Goal: Task Accomplishment & Management: Manage account settings

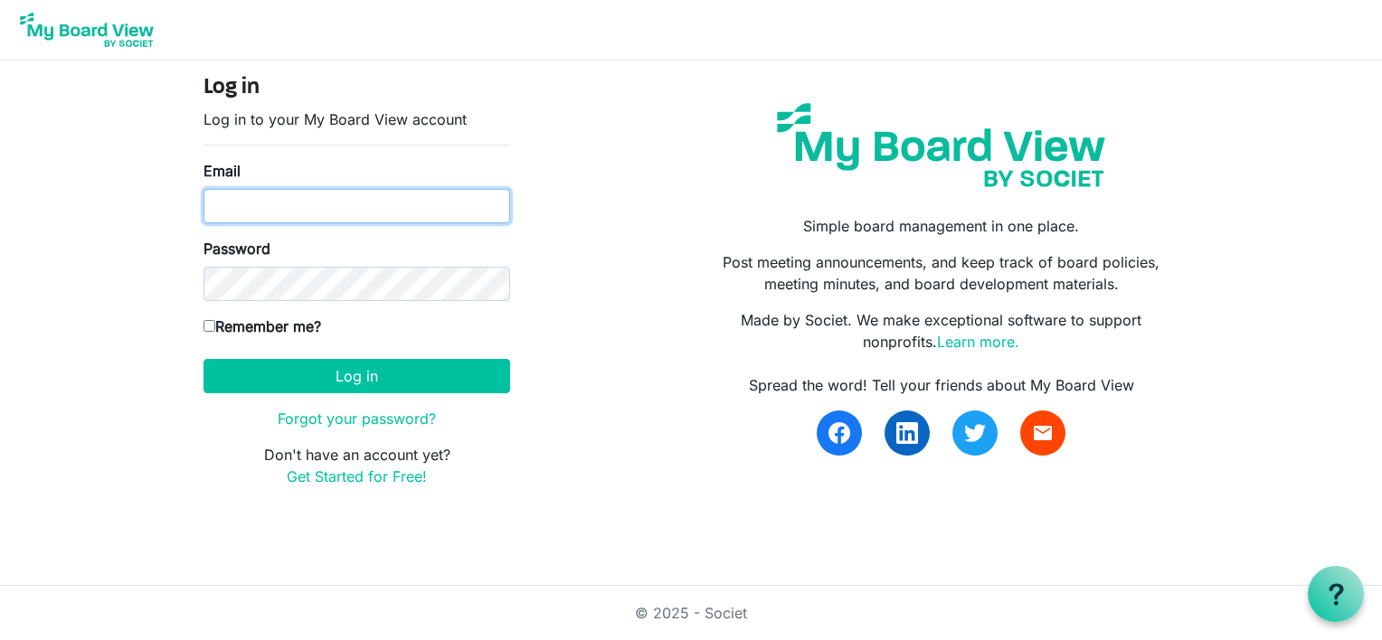
click at [221, 210] on input "Email" at bounding box center [356, 206] width 307 height 34
type input "lynnmkeays@yahoo.com"
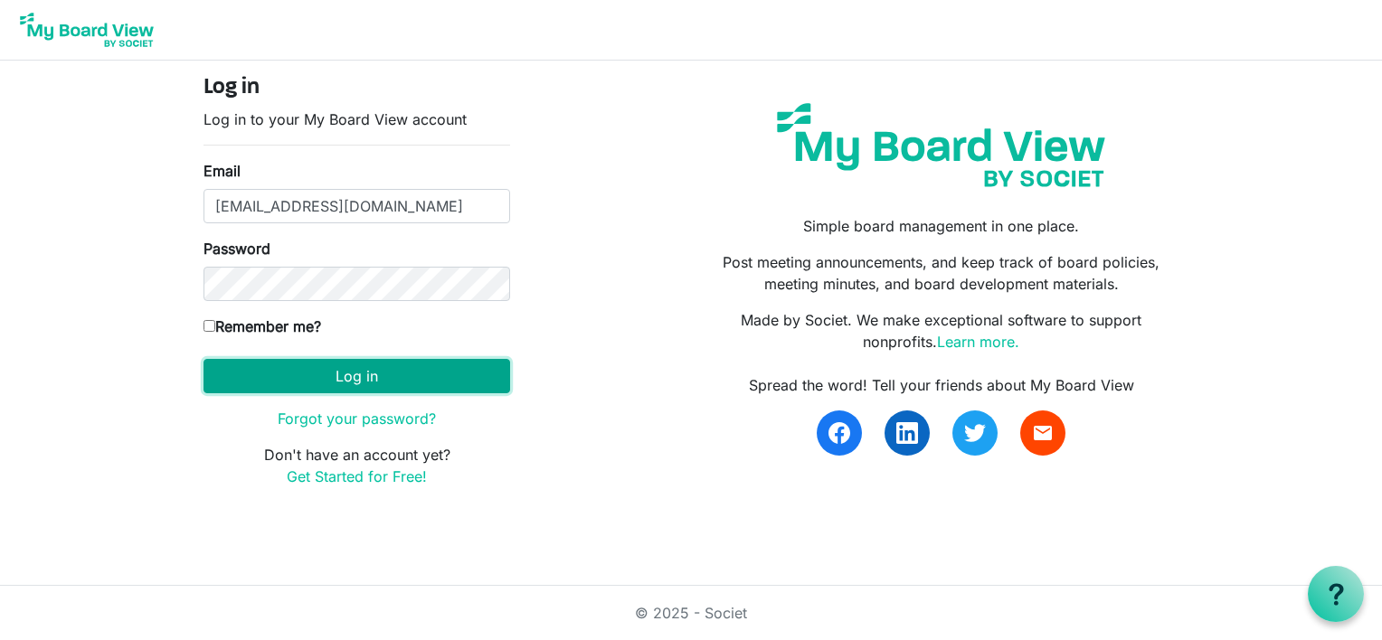
click at [256, 381] on button "Log in" at bounding box center [356, 376] width 307 height 34
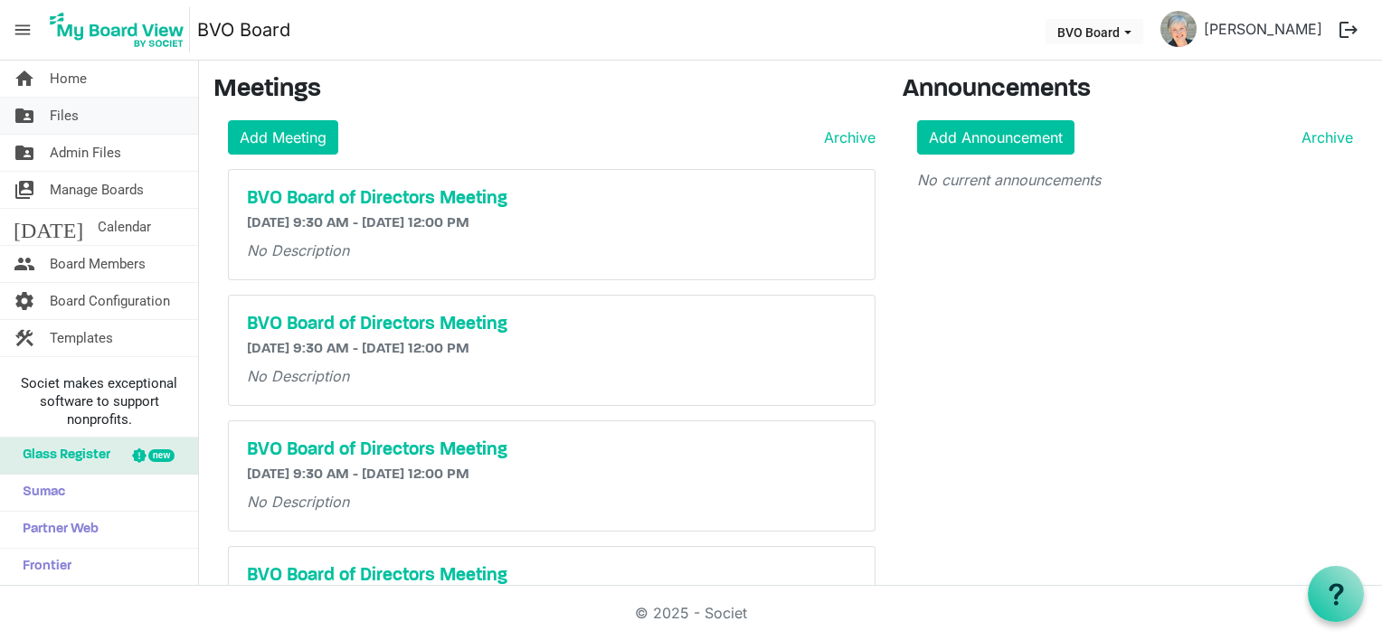
click at [76, 117] on span "Files" at bounding box center [64, 116] width 29 height 36
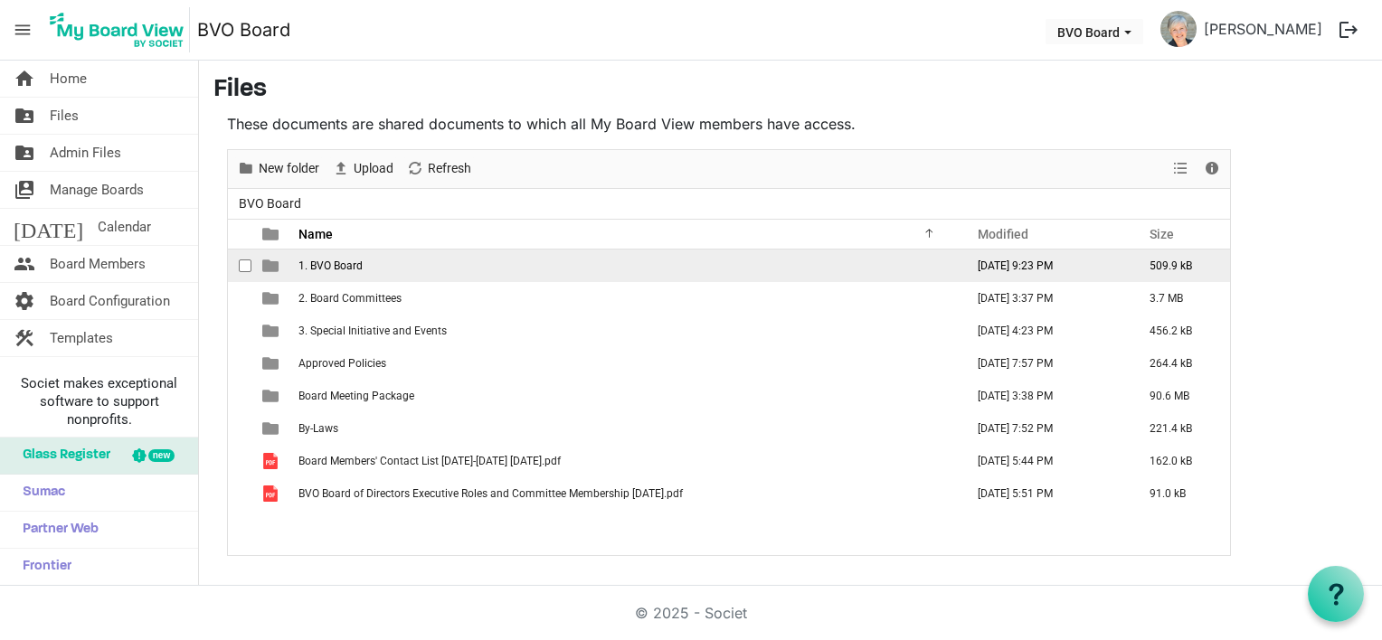
click at [355, 268] on span "1. BVO Board" at bounding box center [330, 266] width 64 height 13
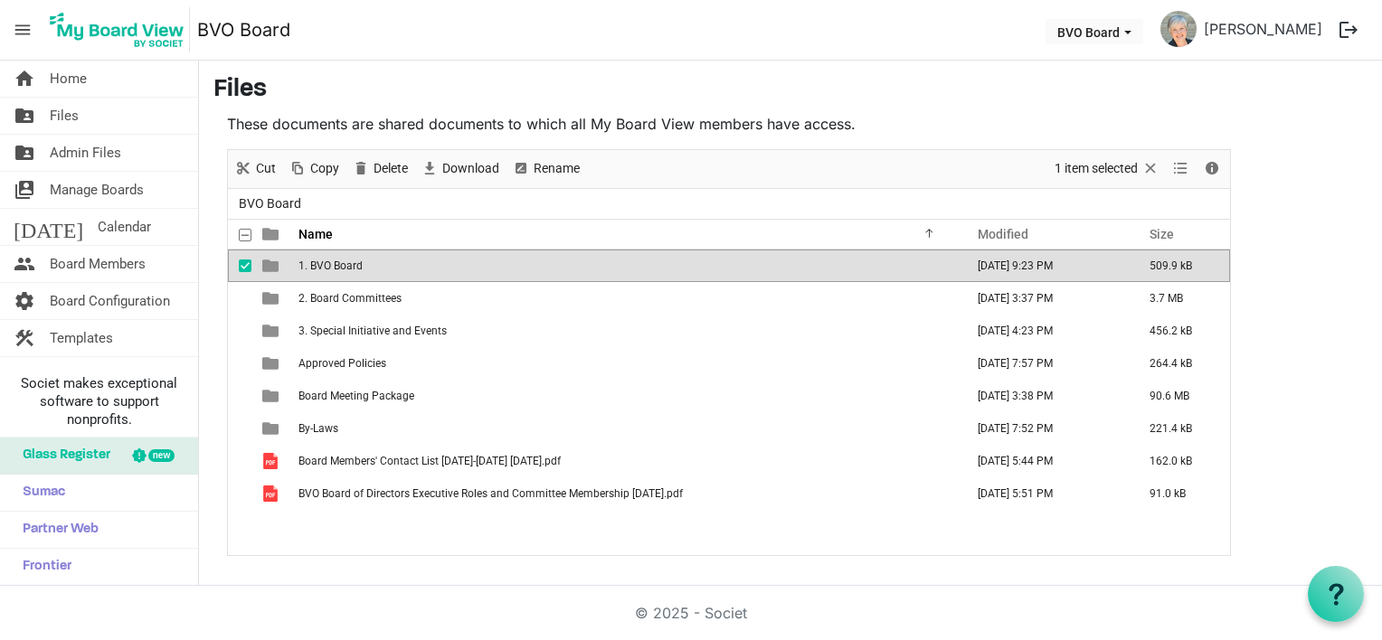
click at [355, 268] on span "1. BVO Board" at bounding box center [330, 266] width 64 height 13
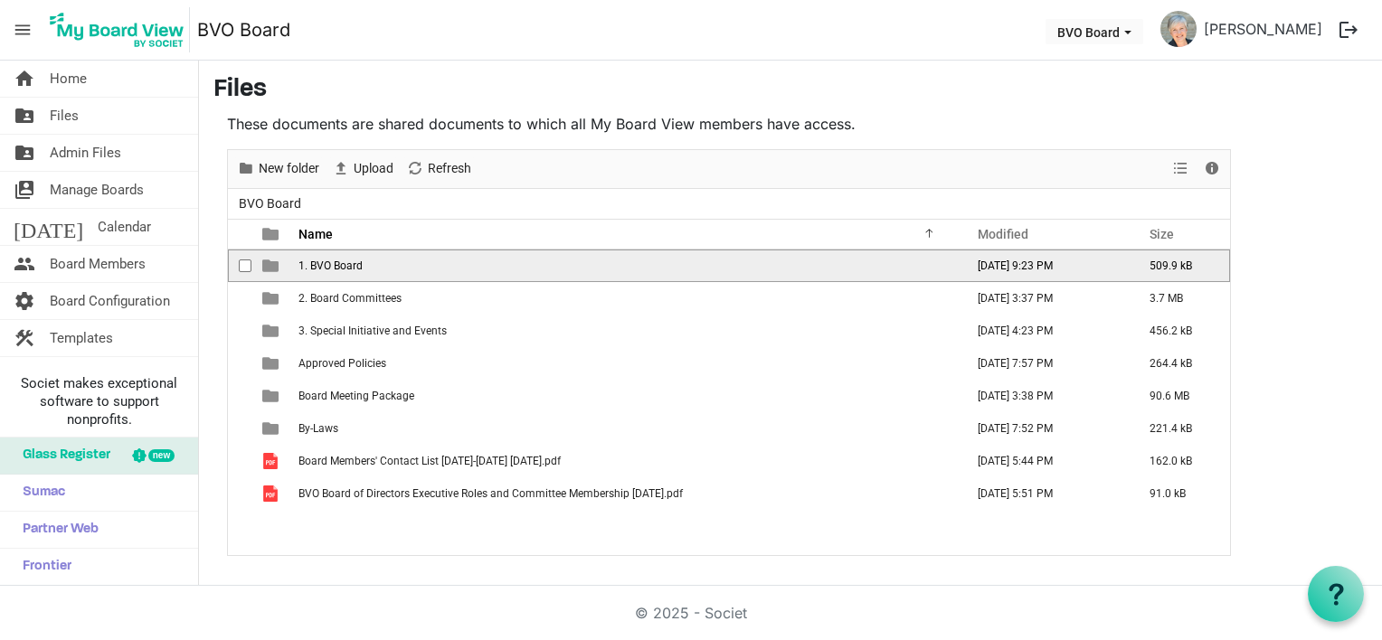
click at [355, 268] on span "1. BVO Board" at bounding box center [330, 266] width 64 height 13
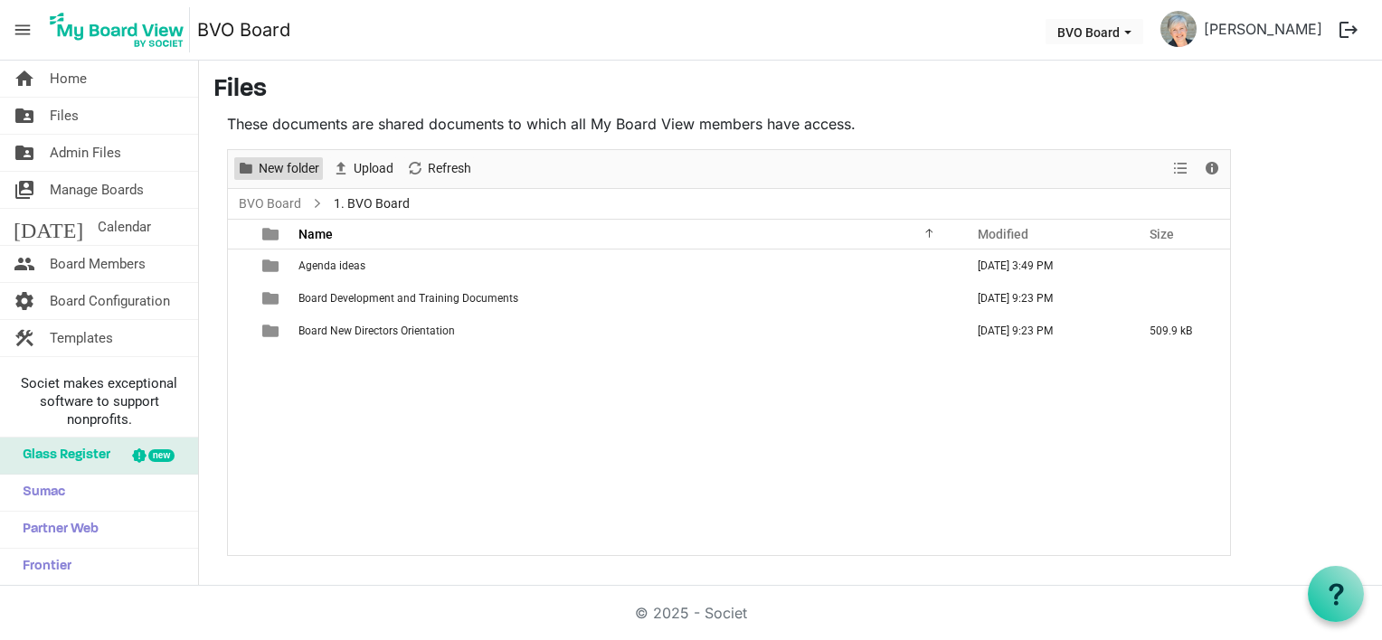
click at [289, 173] on span "New folder" at bounding box center [289, 168] width 64 height 23
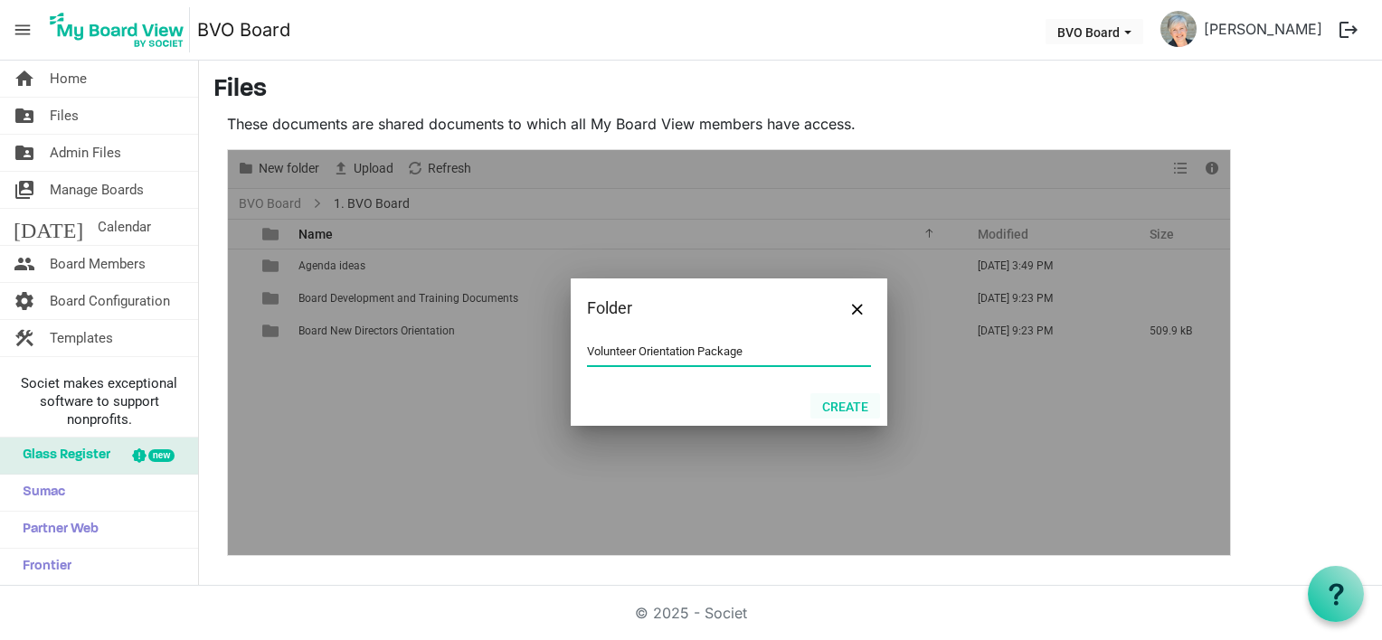
type input "Volunteer Orientation Package"
click at [838, 412] on button "Create" at bounding box center [845, 405] width 70 height 25
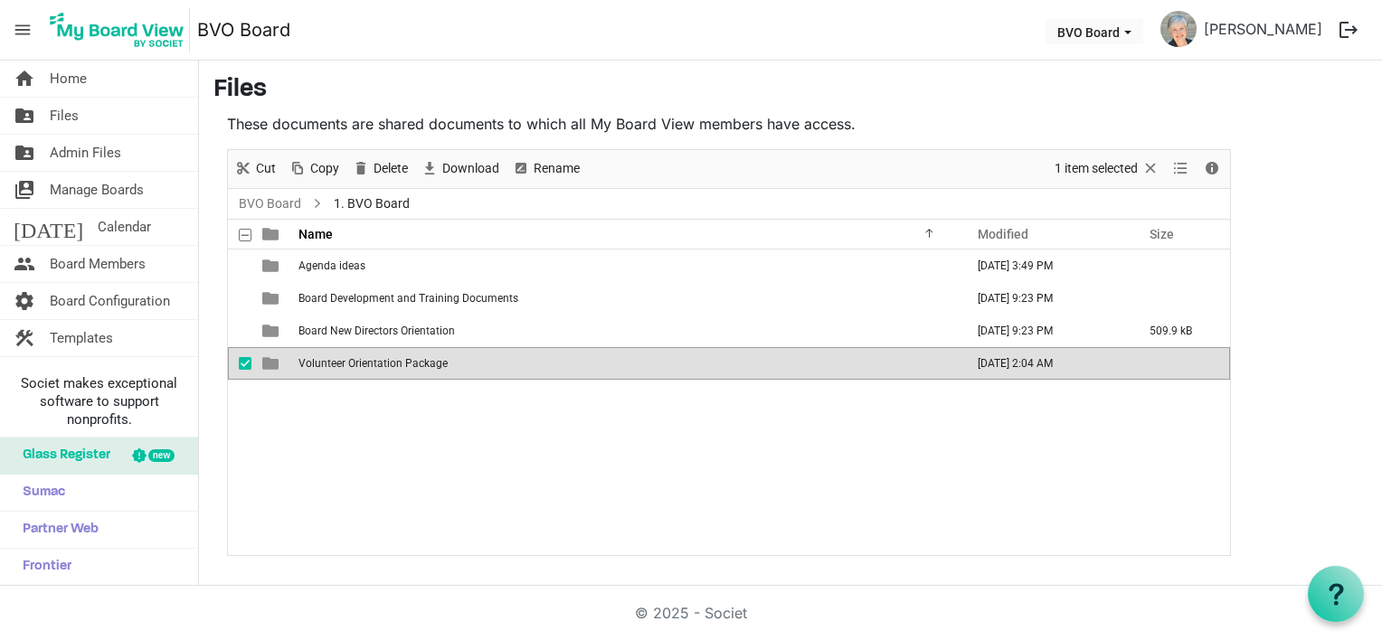
click at [389, 424] on div "Agenda ideas [DATE] 3:49 PM Board Development and Training Documents [DATE] 9:2…" at bounding box center [729, 403] width 1002 height 306
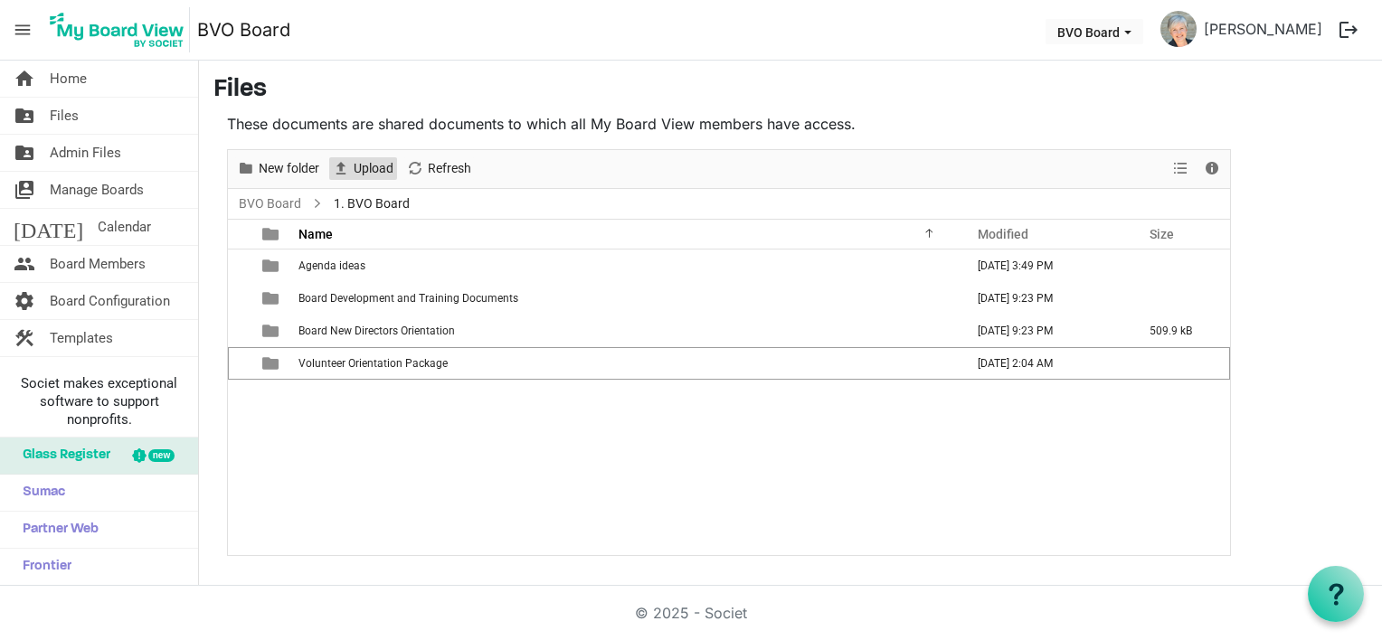
click at [379, 164] on span "Upload" at bounding box center [373, 168] width 43 height 23
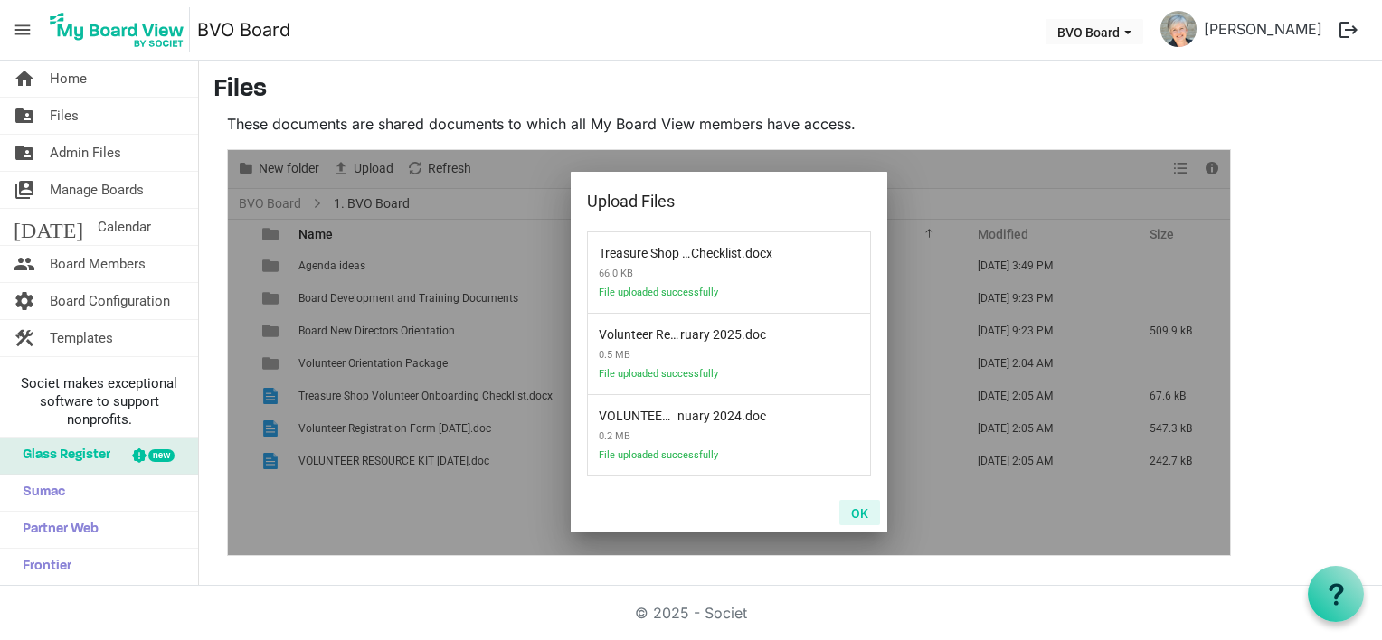
click at [861, 520] on button "OK" at bounding box center [859, 512] width 41 height 25
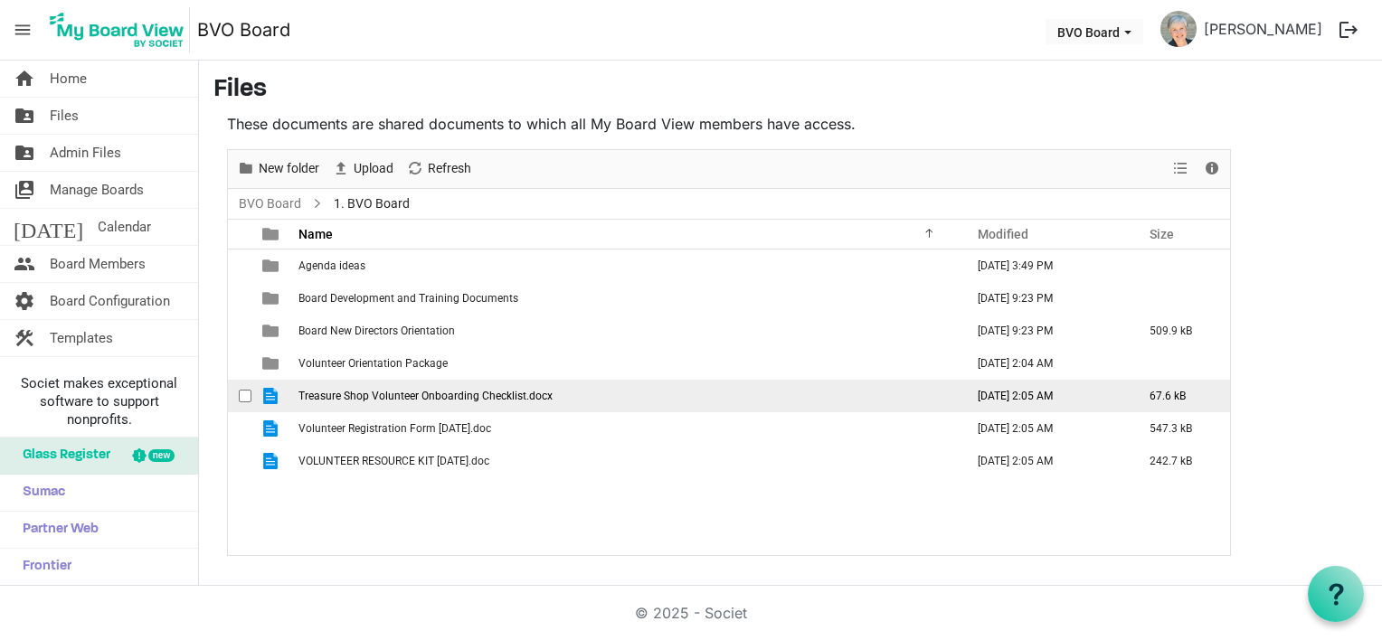
click at [458, 398] on span "Treasure Shop Volunteer Onboarding Checklist.docx" at bounding box center [425, 396] width 254 height 13
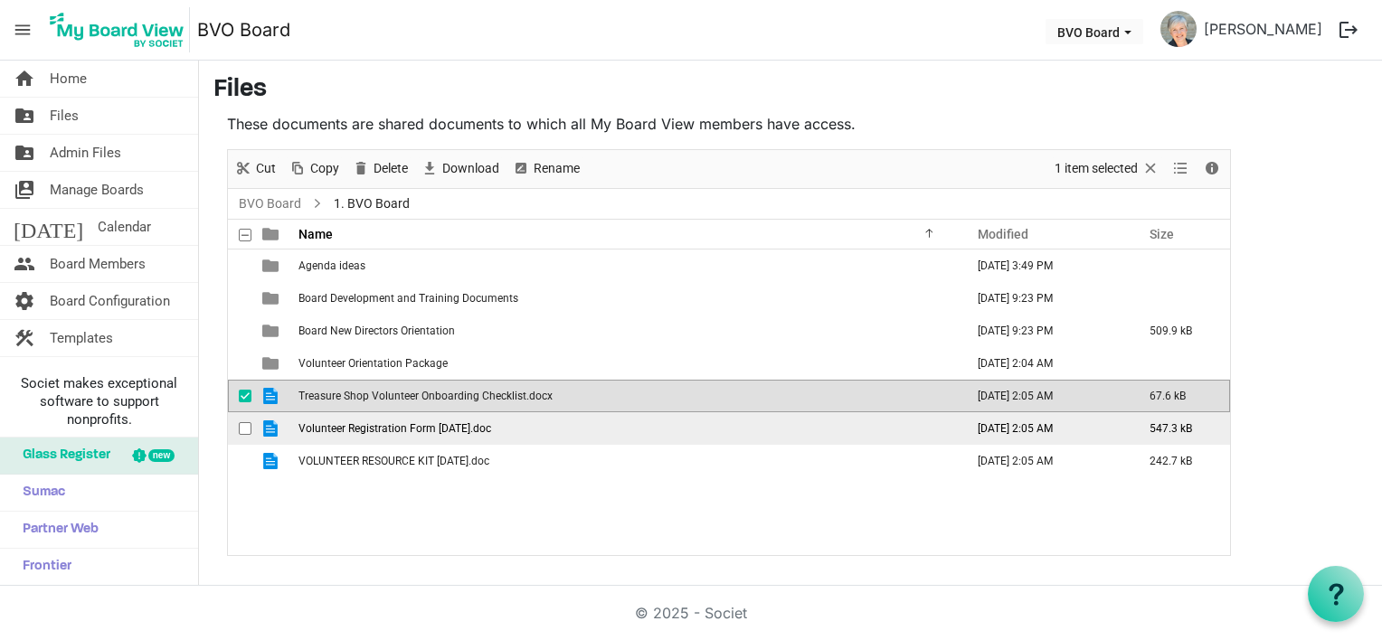
click at [434, 430] on span "Volunteer Registration Form [DATE].doc" at bounding box center [394, 428] width 193 height 13
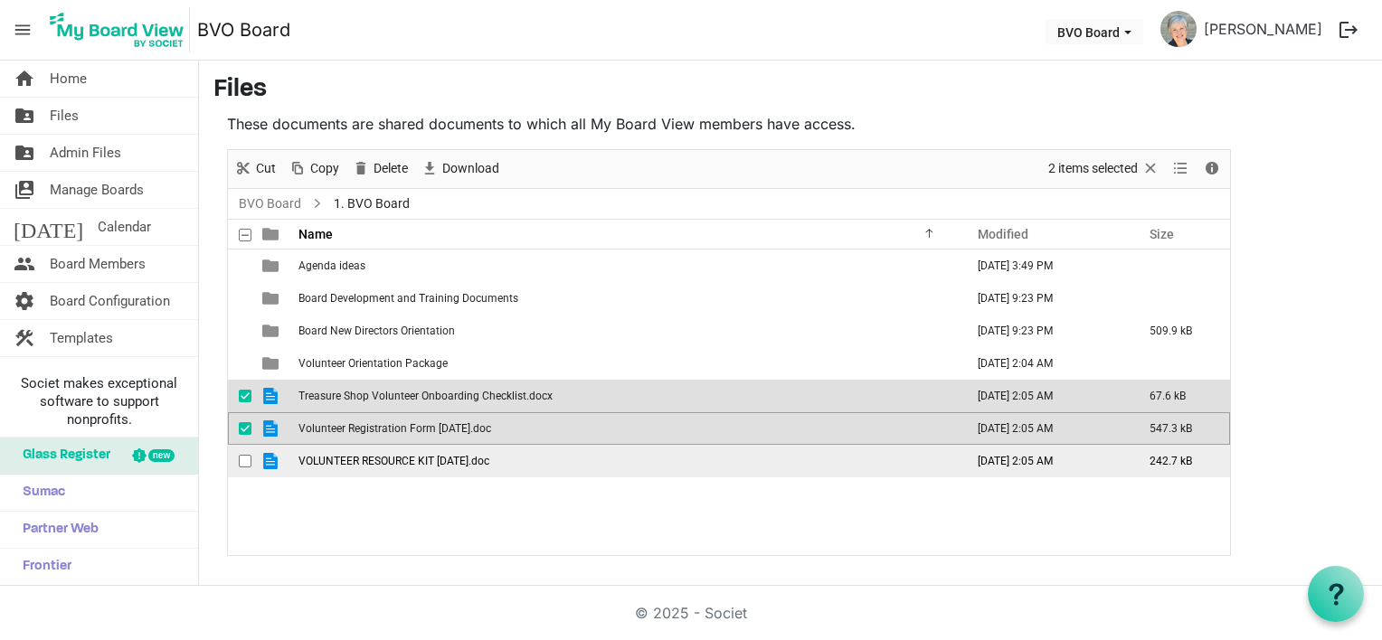
click at [423, 460] on span "VOLUNTEER RESOURCE KIT [DATE].doc" at bounding box center [393, 461] width 191 height 13
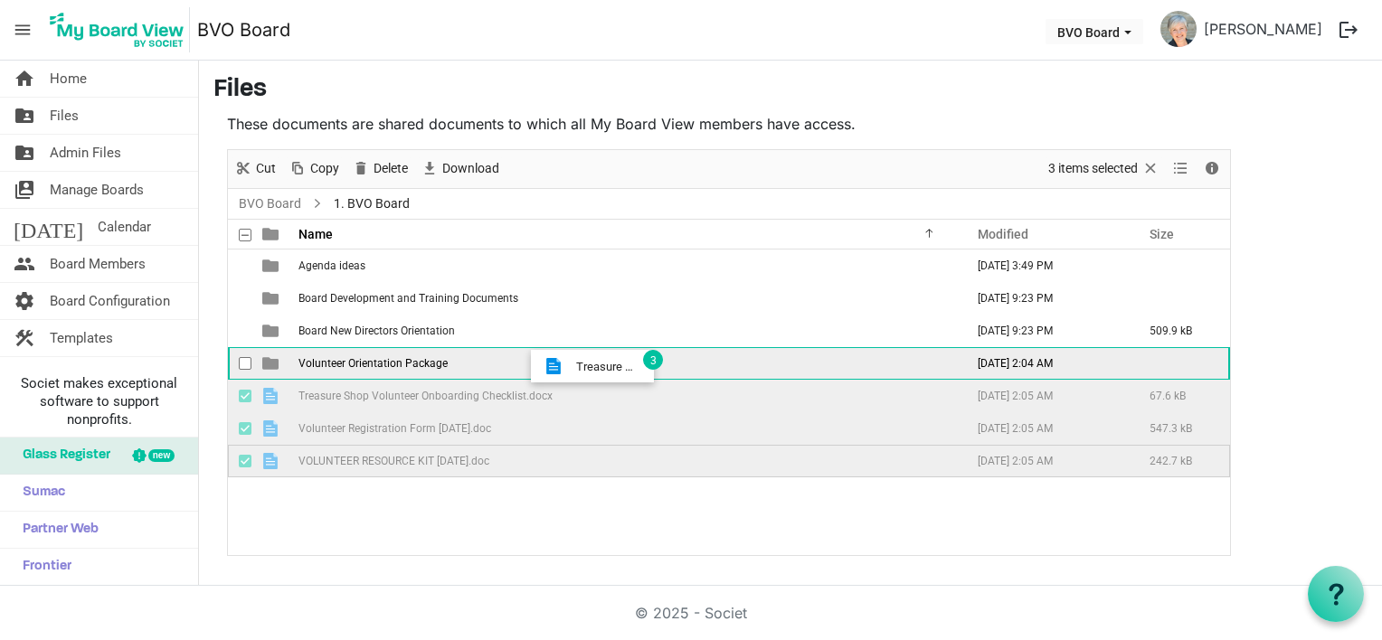
drag, startPoint x: 592, startPoint y: 399, endPoint x: 571, endPoint y: 366, distance: 39.1
click at [571, 366] on tbody "Agenda ideas [DATE] 3:49 PM Board Development and Training Documents [DATE] 9:2…" at bounding box center [729, 364] width 1002 height 228
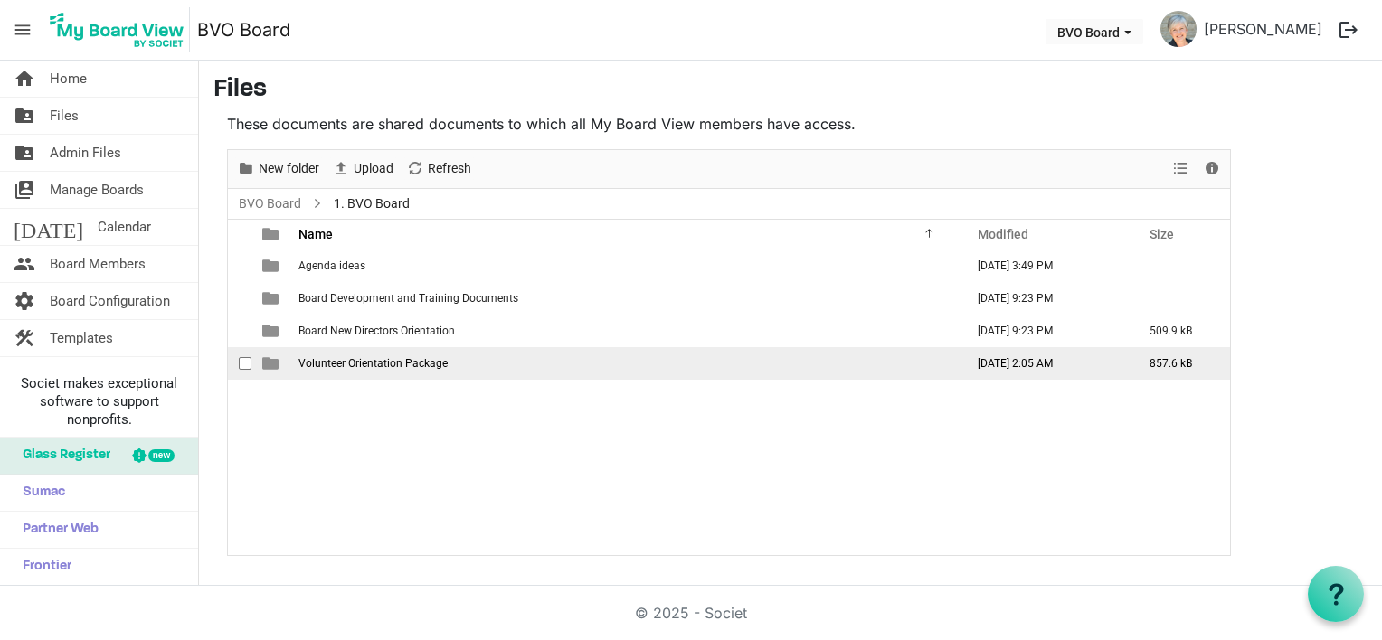
click at [376, 365] on span "Volunteer Orientation Package" at bounding box center [372, 363] width 149 height 13
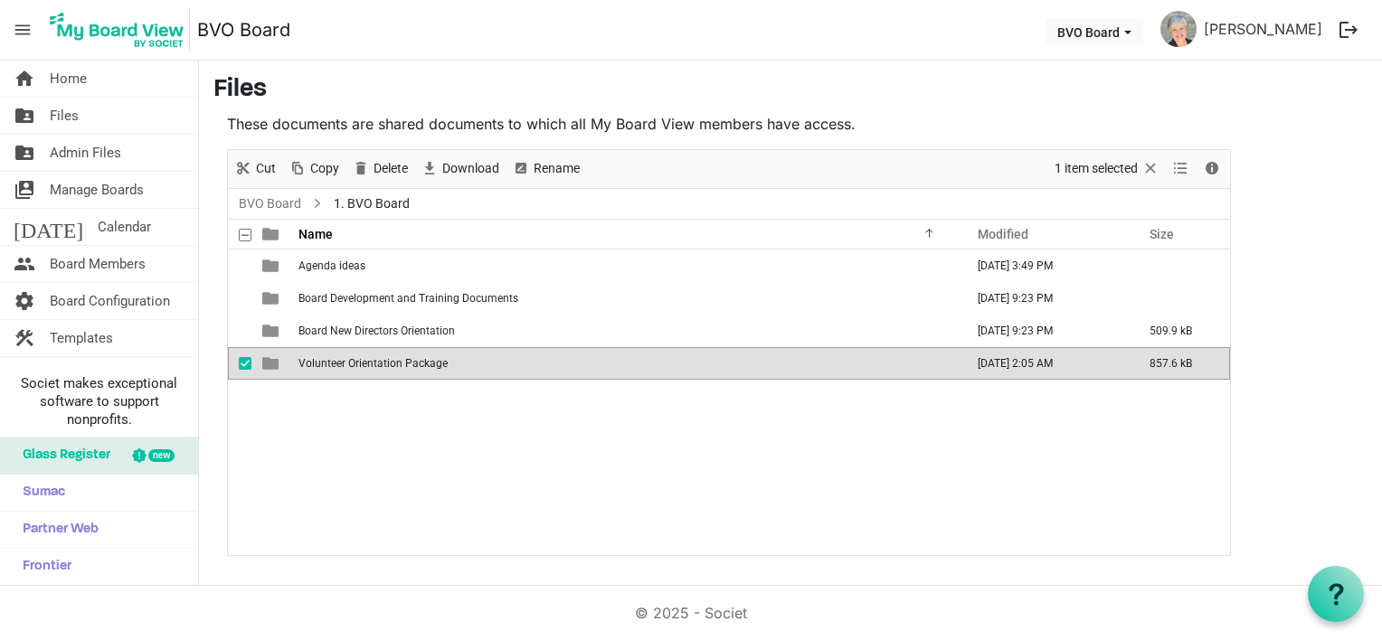
click at [375, 431] on div "Agenda ideas [DATE] 3:49 PM Board Development and Training Documents [DATE] 9:2…" at bounding box center [729, 403] width 1002 height 306
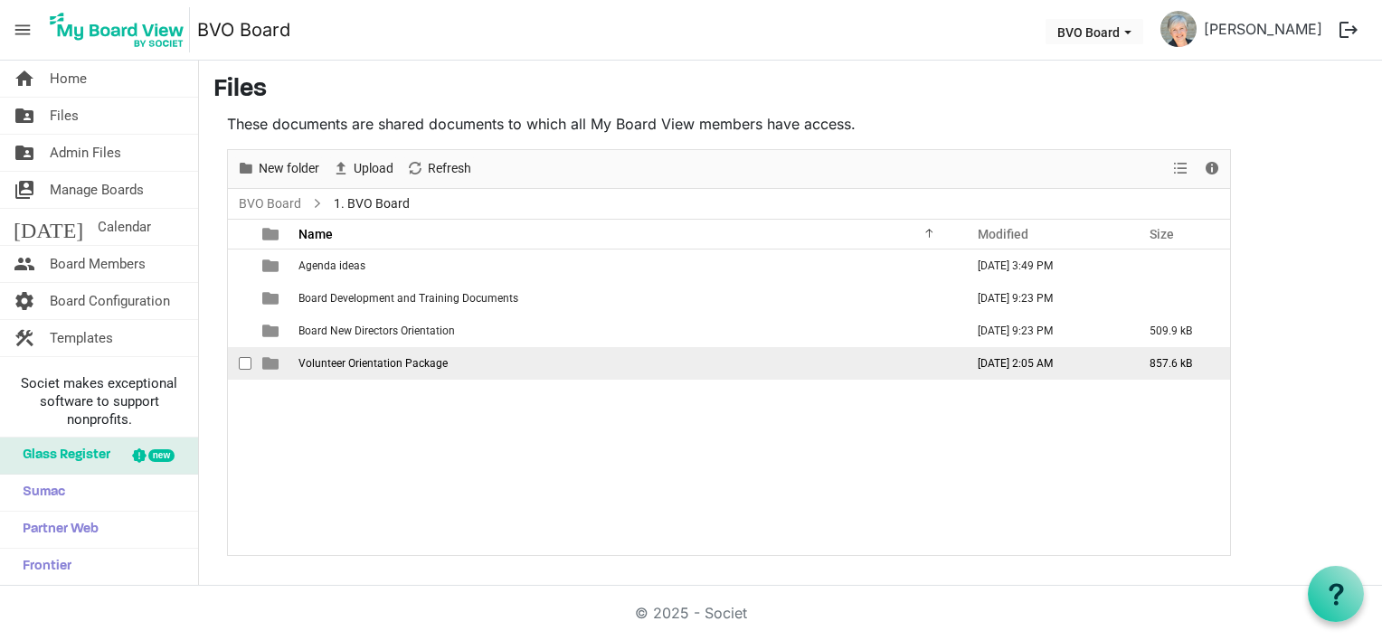
click at [355, 357] on span "Volunteer Orientation Package" at bounding box center [372, 363] width 149 height 13
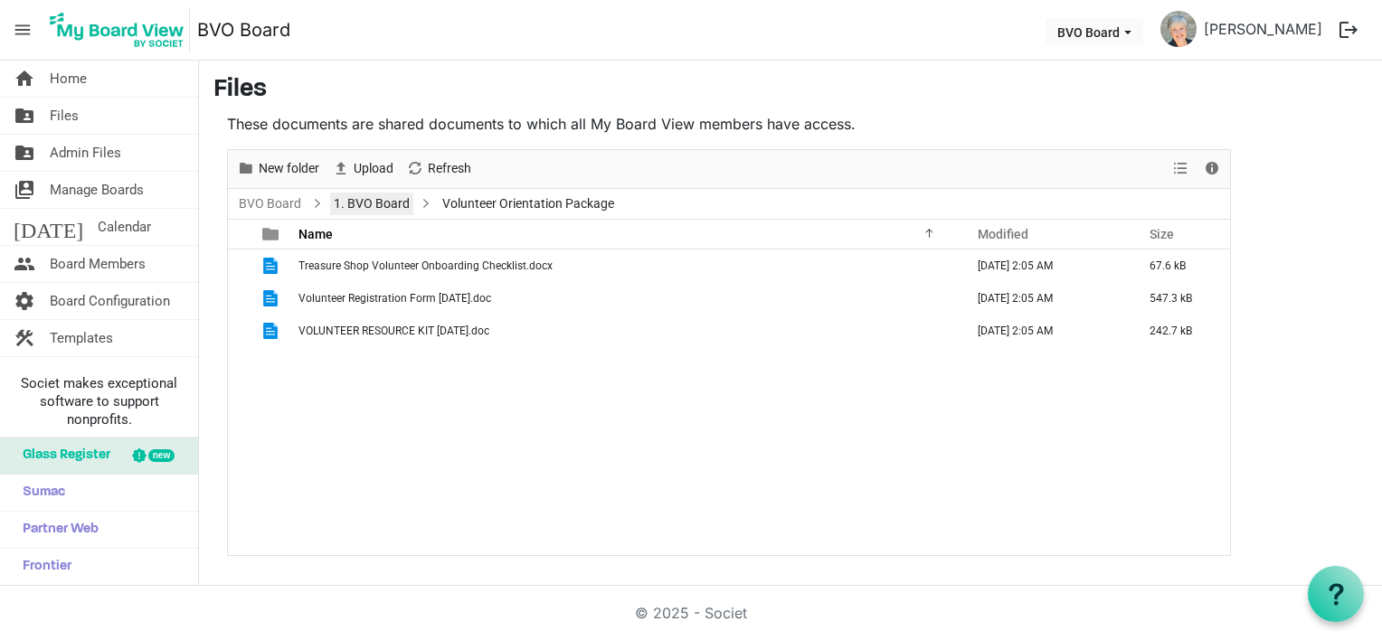
click at [394, 203] on link "1. BVO Board" at bounding box center [371, 204] width 83 height 23
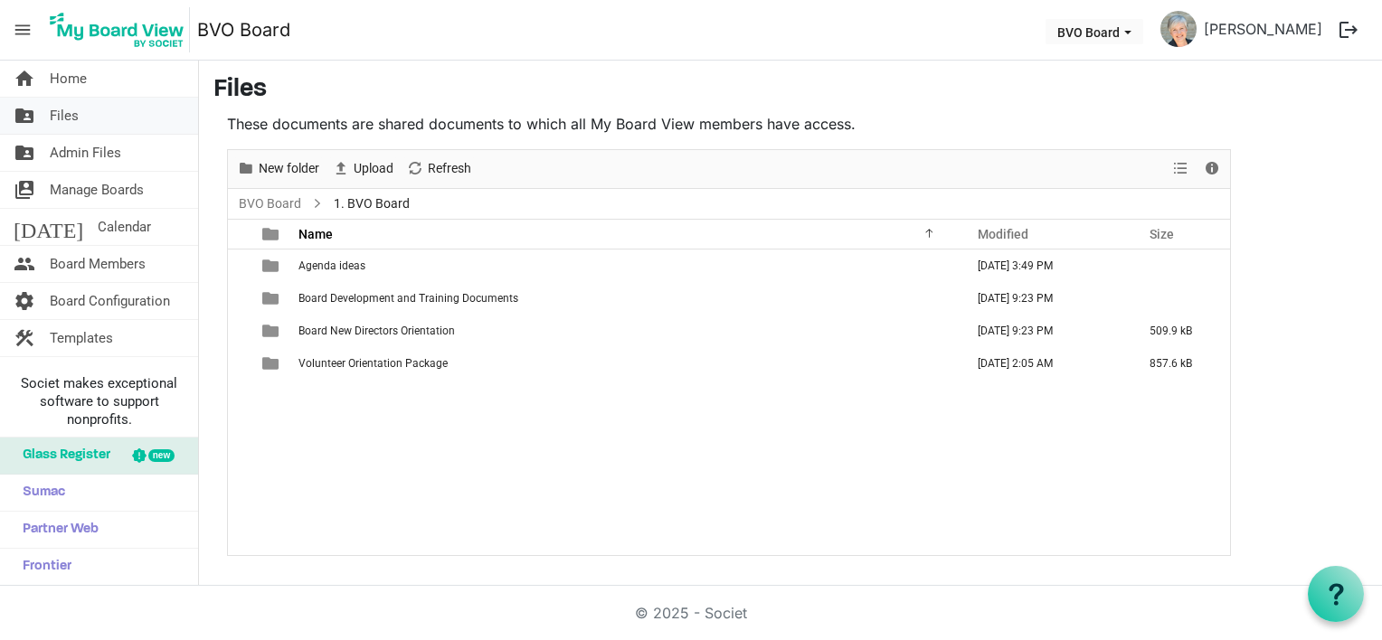
click at [73, 116] on span "Files" at bounding box center [64, 116] width 29 height 36
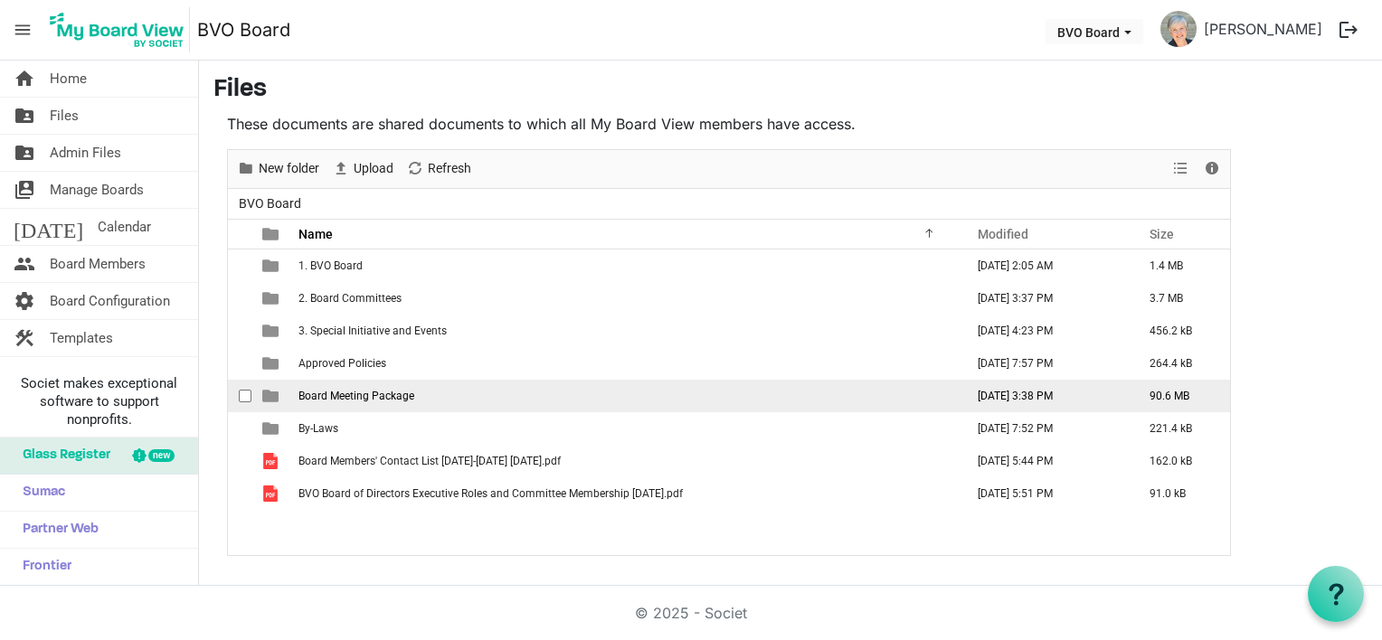
click at [374, 393] on span "Board Meeting Package" at bounding box center [356, 396] width 116 height 13
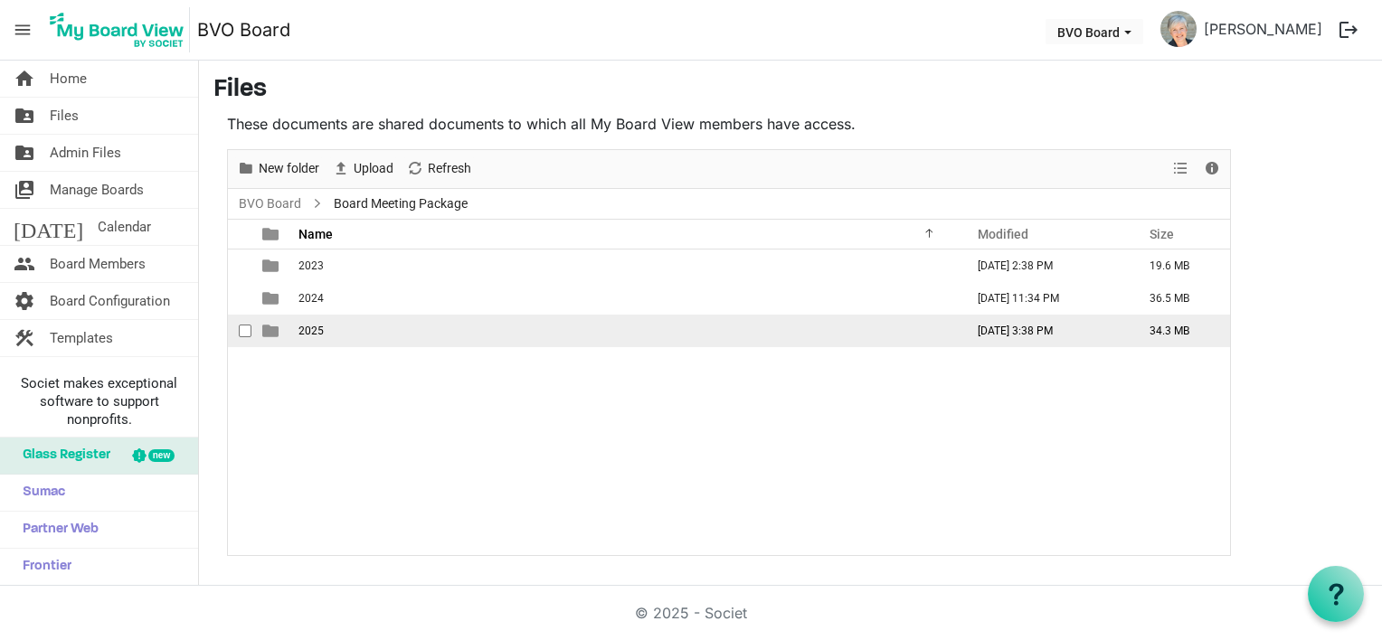
click at [322, 330] on td "2025" at bounding box center [626, 331] width 666 height 33
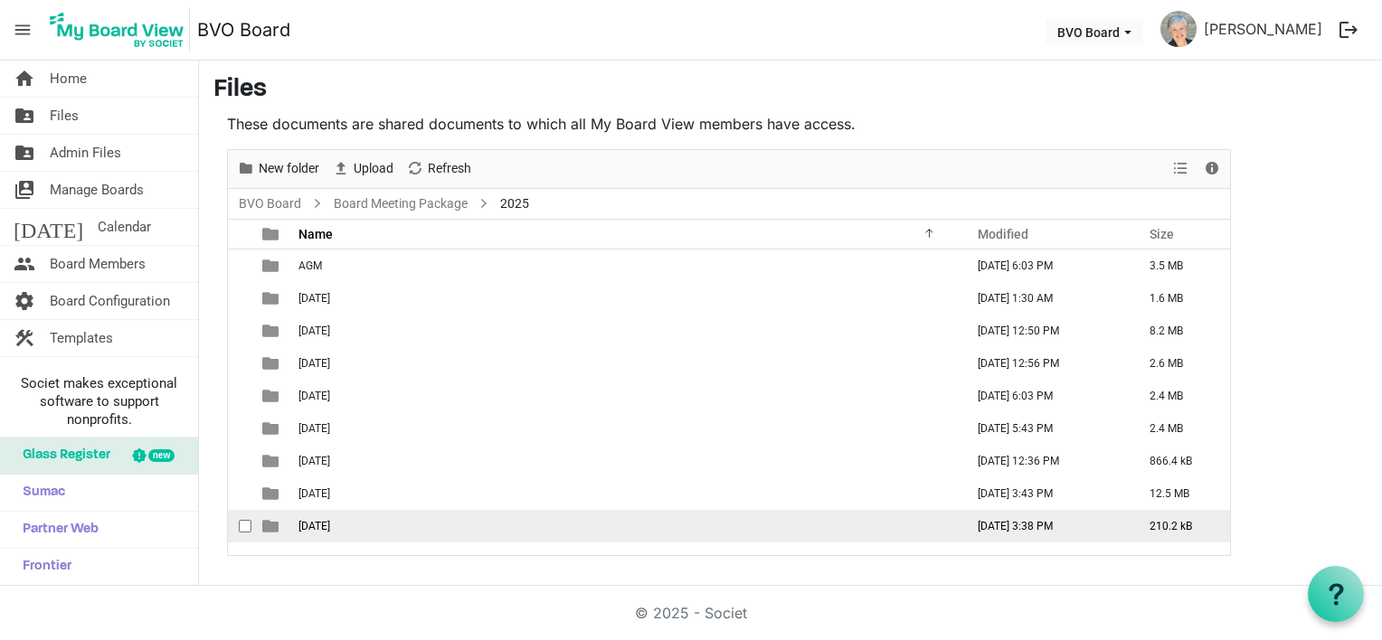
click at [330, 526] on span "September 25, 2025" at bounding box center [314, 526] width 32 height 13
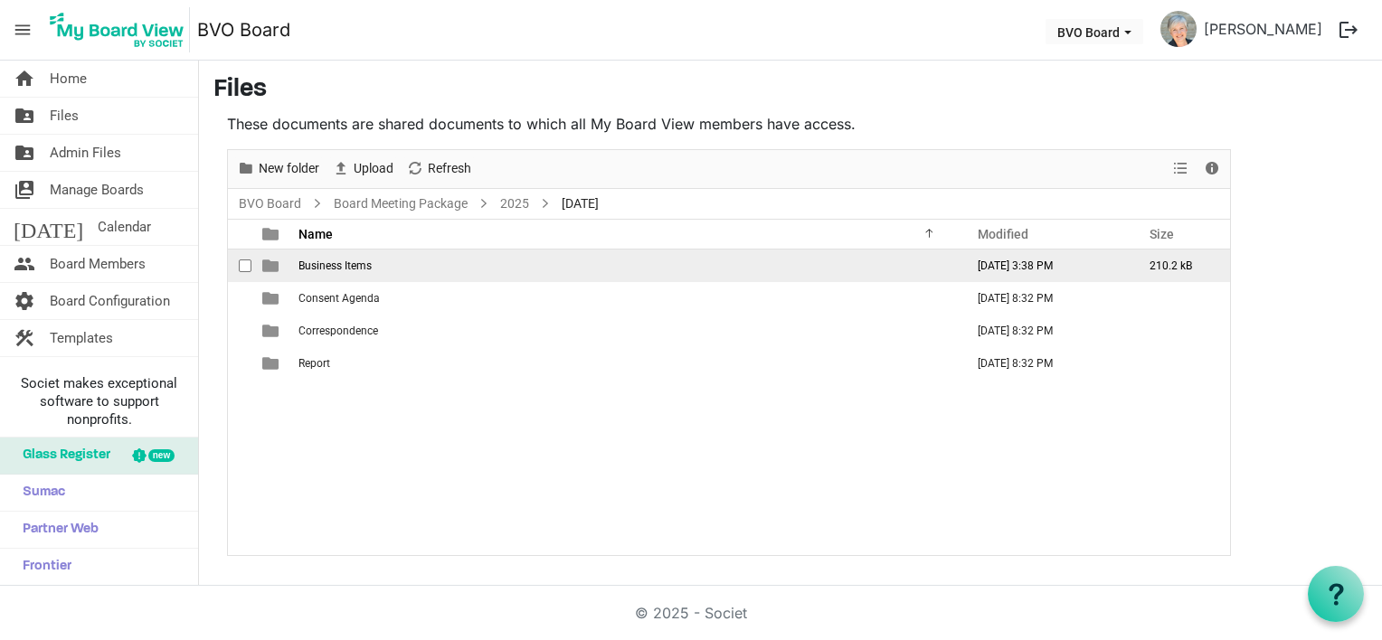
click at [340, 260] on span "Business Items" at bounding box center [334, 266] width 73 height 13
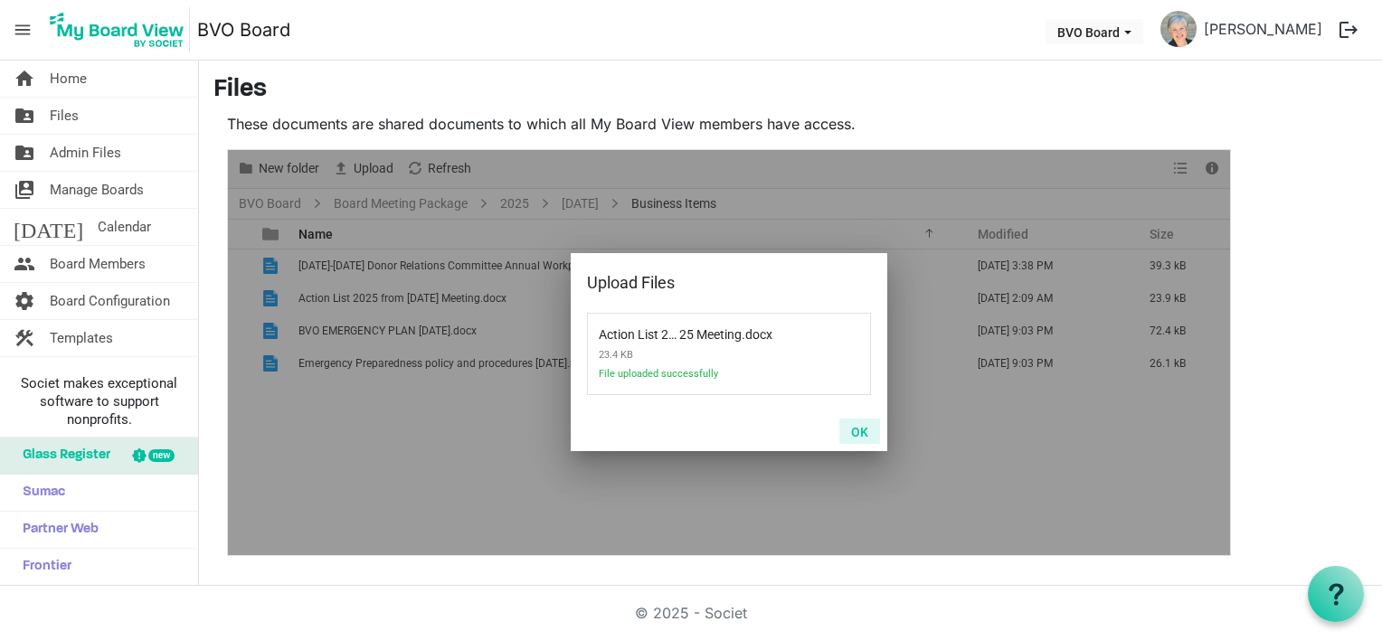
click at [856, 435] on button "OK" at bounding box center [859, 431] width 41 height 25
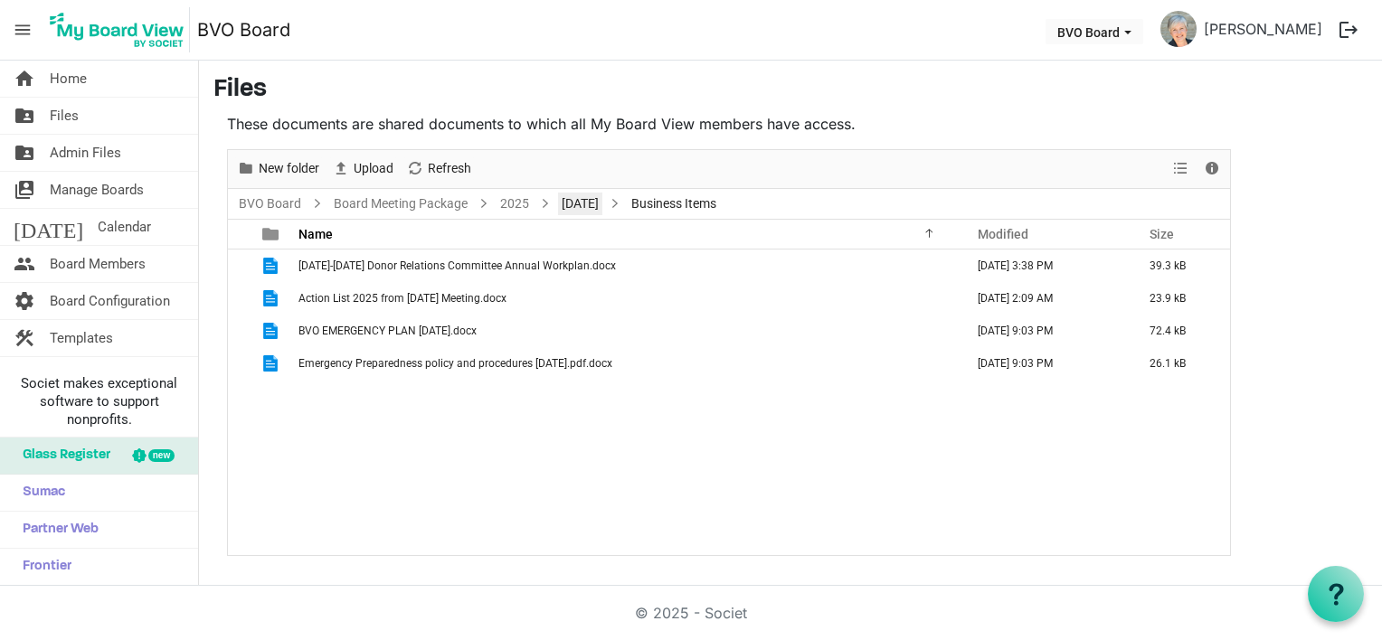
click at [579, 202] on link "September 25, 2025" at bounding box center [580, 204] width 44 height 23
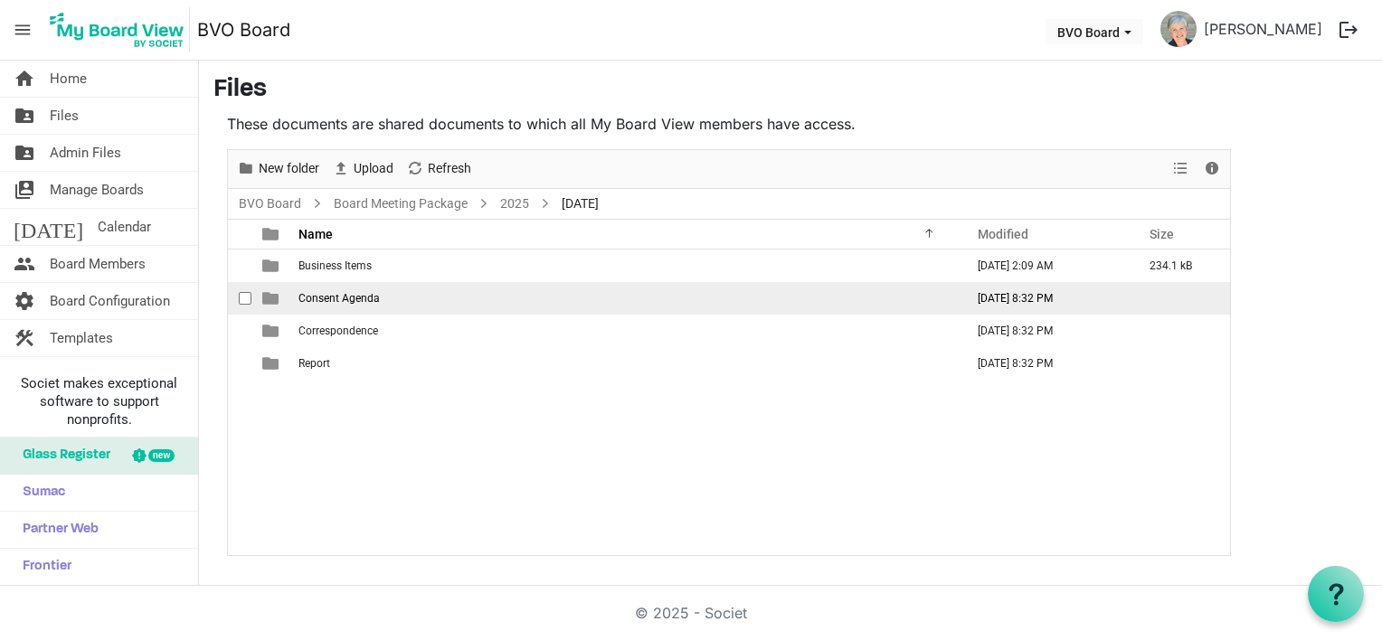
click at [362, 296] on span "Consent Agenda" at bounding box center [338, 298] width 81 height 13
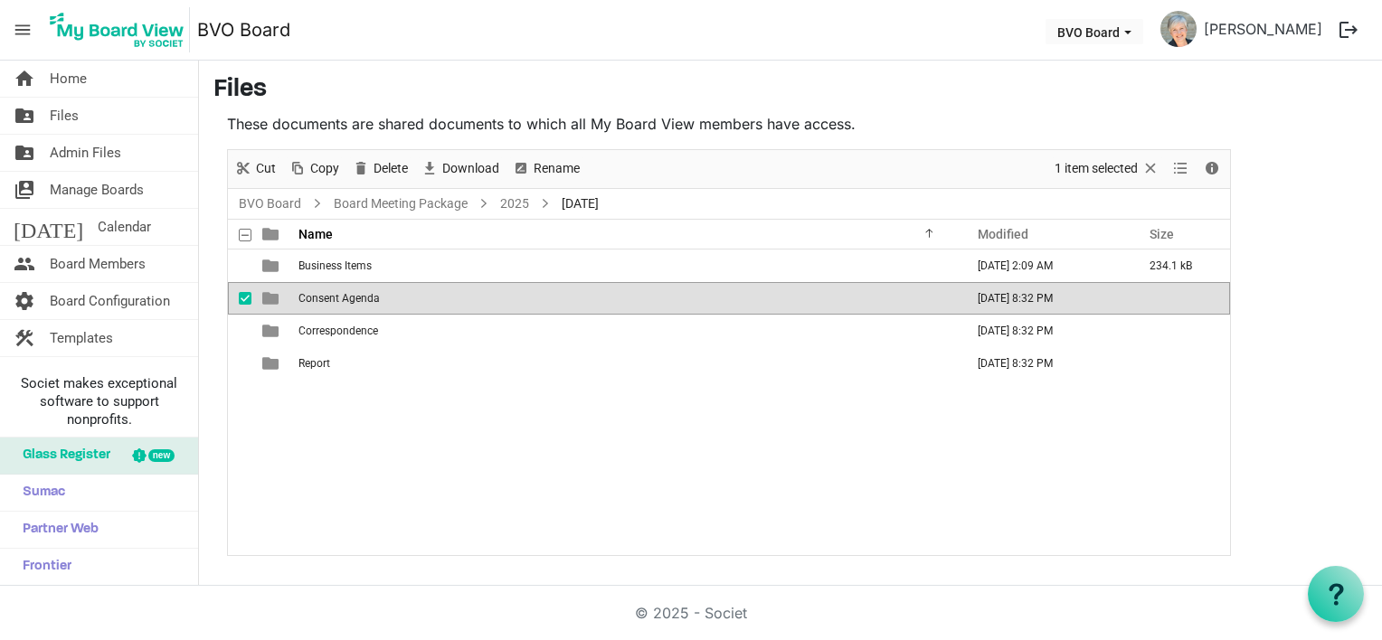
click at [362, 296] on span "Consent Agenda" at bounding box center [338, 298] width 81 height 13
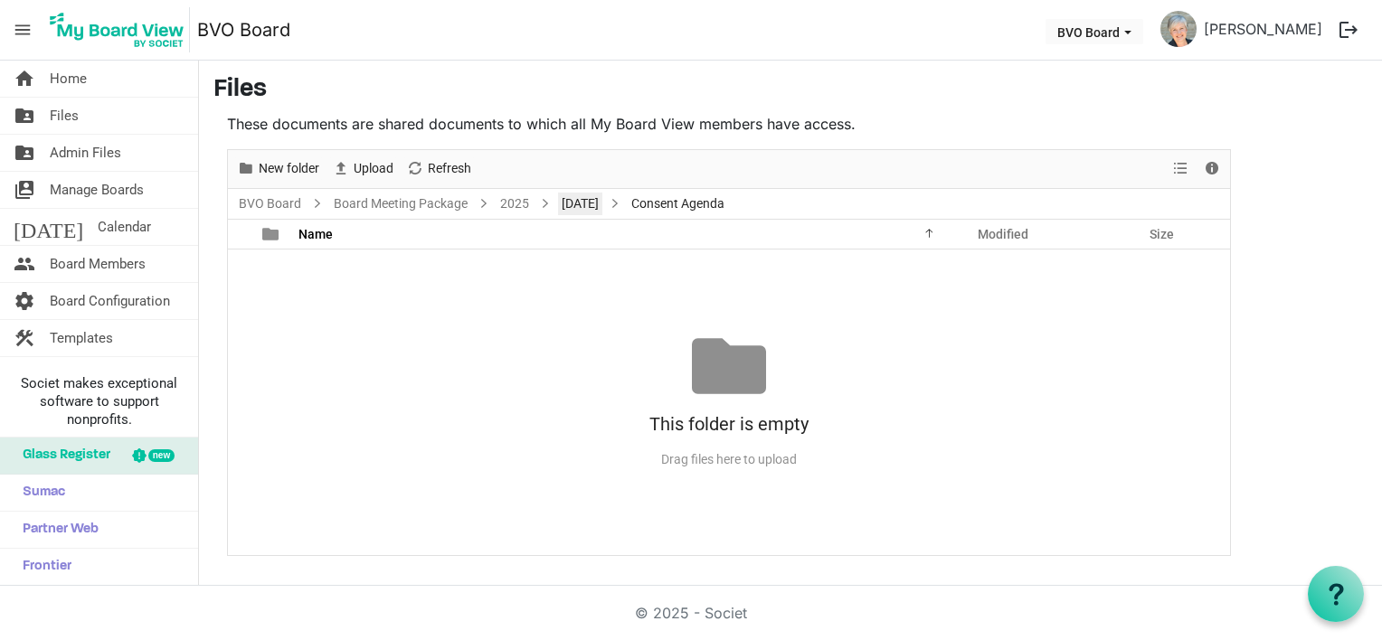
click at [590, 205] on link "September 25, 2025" at bounding box center [580, 204] width 44 height 23
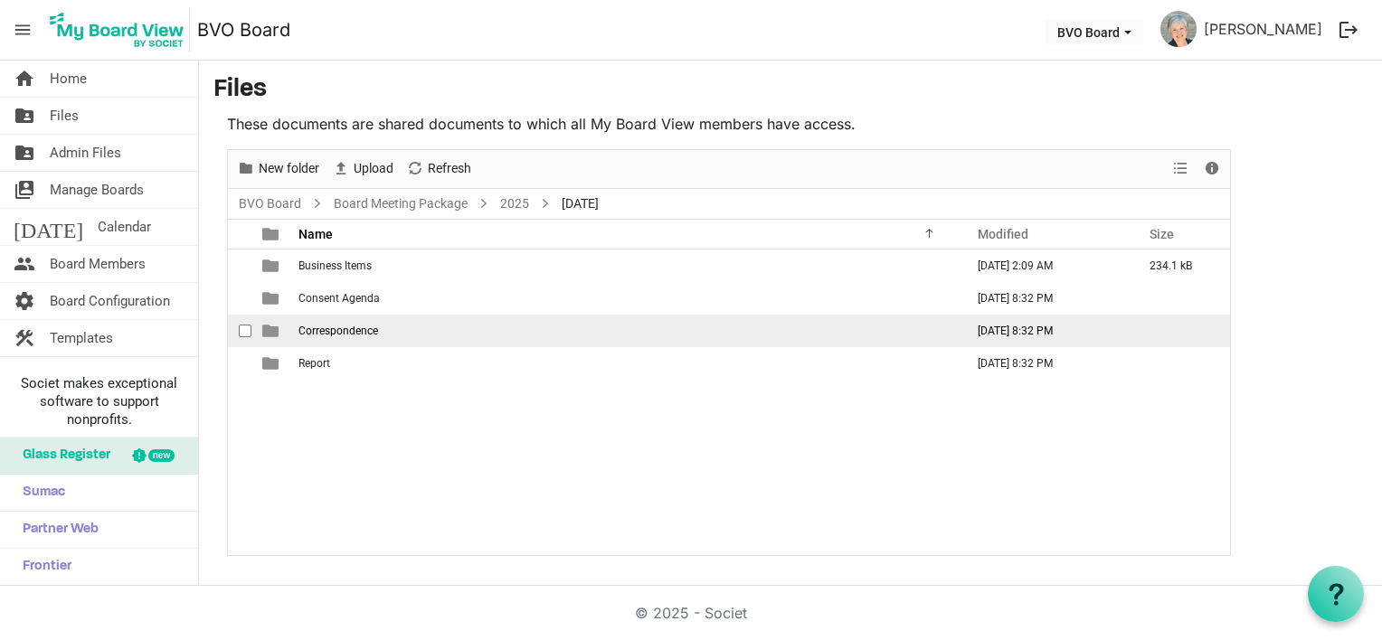
click at [361, 330] on span "Correspondence" at bounding box center [338, 331] width 80 height 13
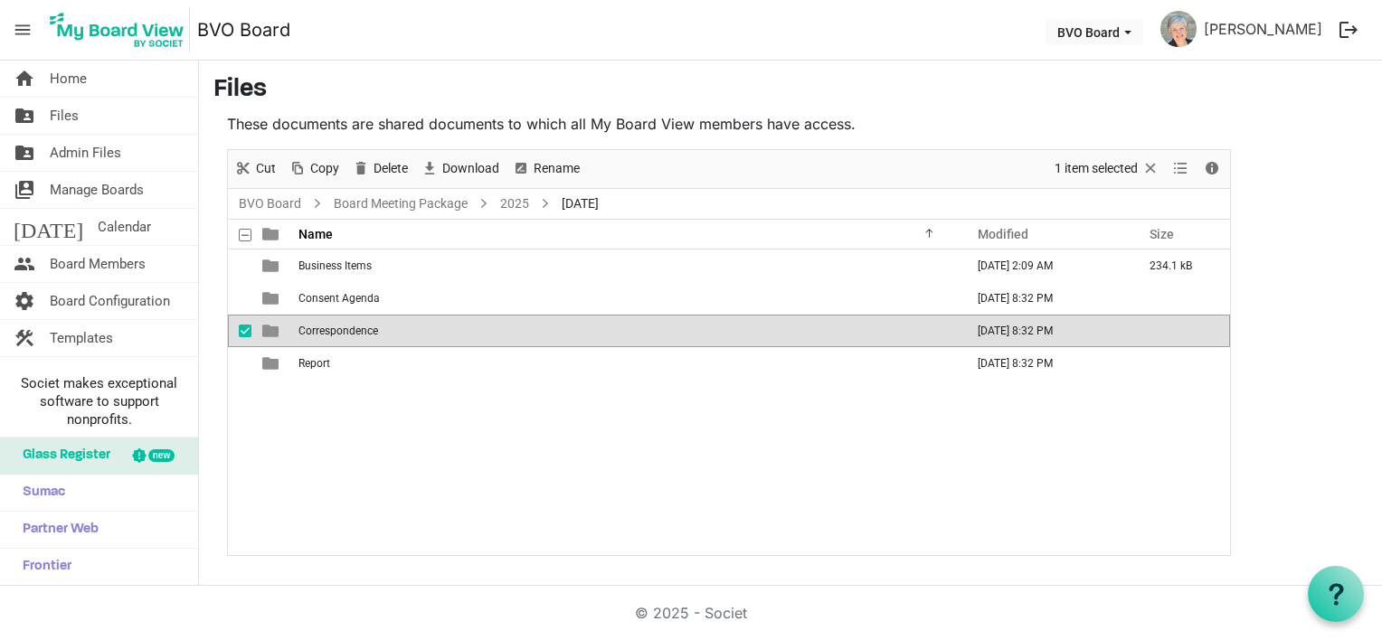
click at [361, 330] on span "Correspondence" at bounding box center [338, 331] width 80 height 13
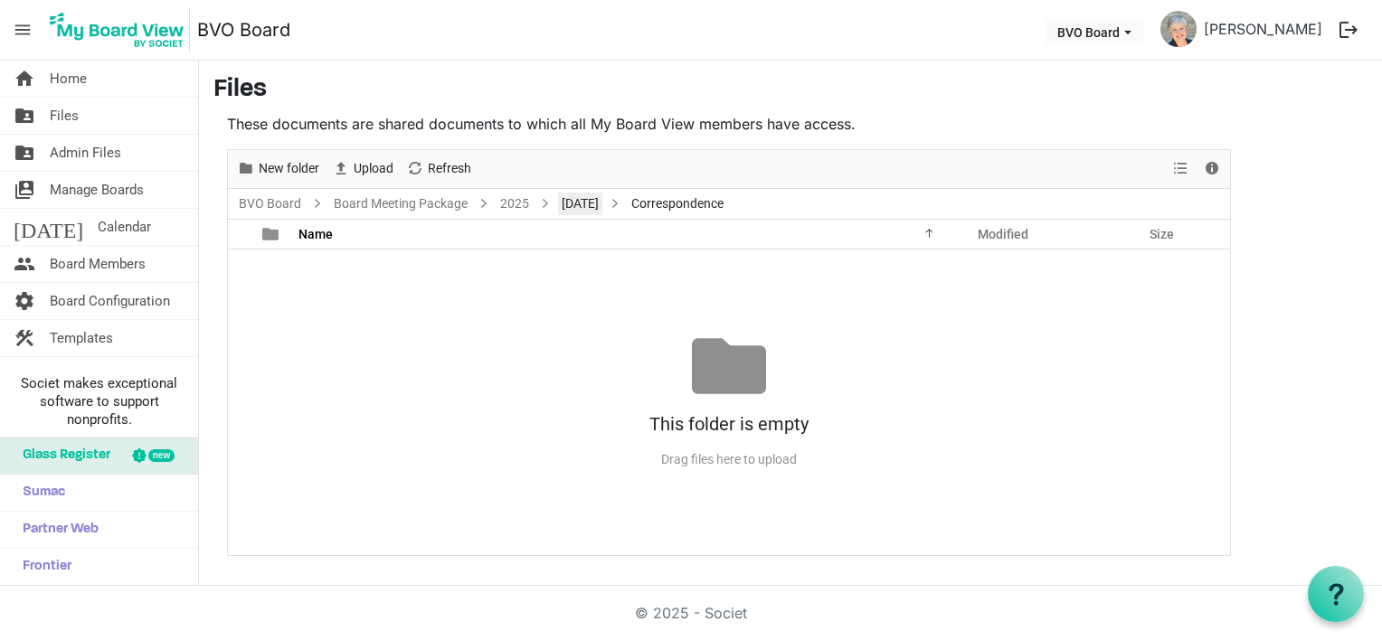
click at [592, 208] on link "September 25, 2025" at bounding box center [580, 204] width 44 height 23
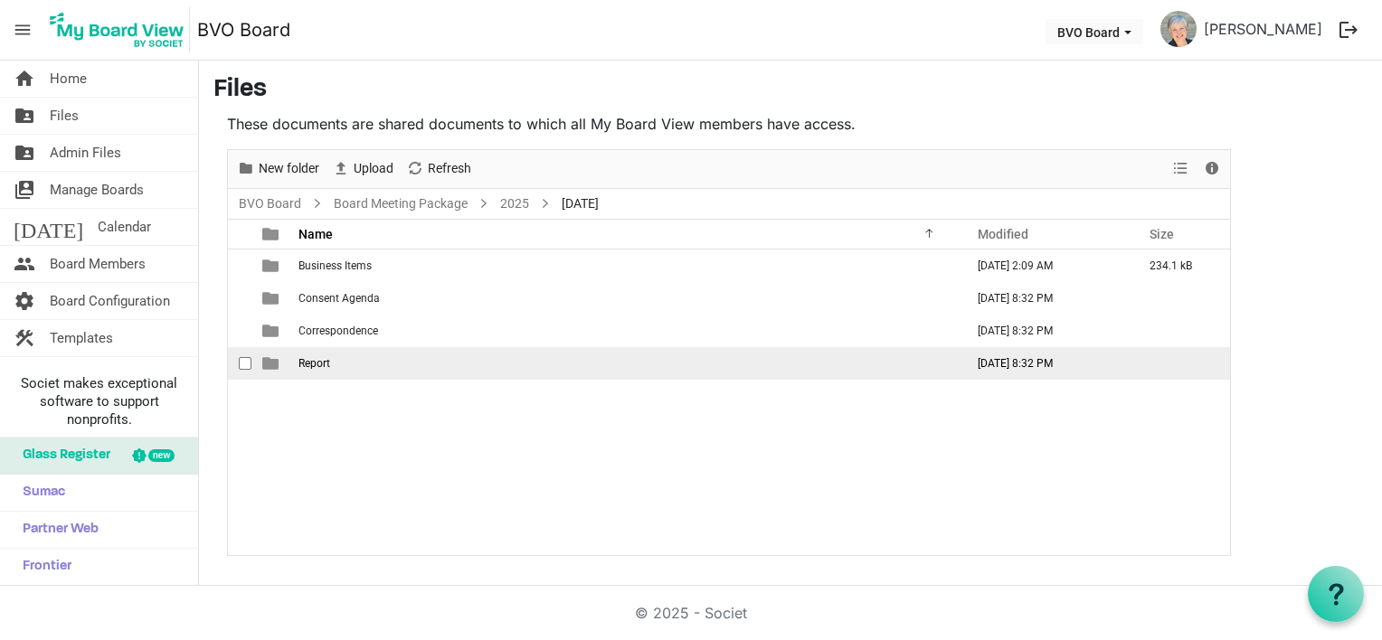
click at [312, 361] on span "Report" at bounding box center [314, 363] width 32 height 13
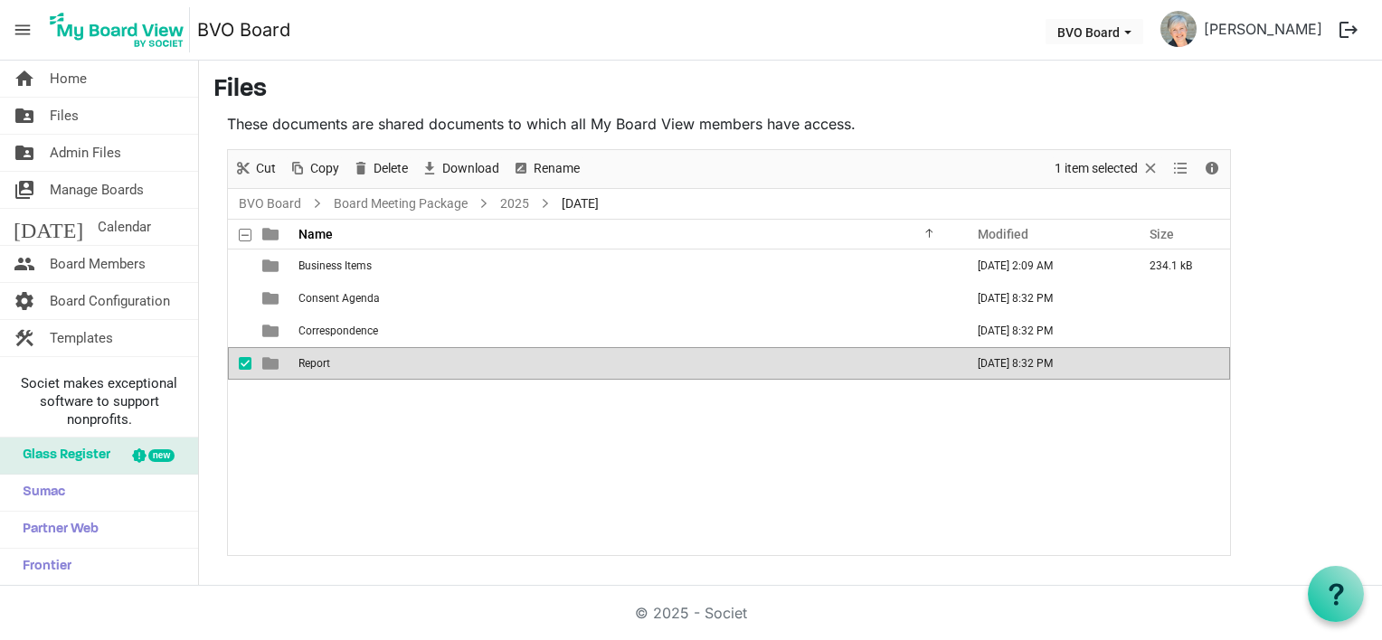
click at [312, 360] on span "Report" at bounding box center [314, 363] width 32 height 13
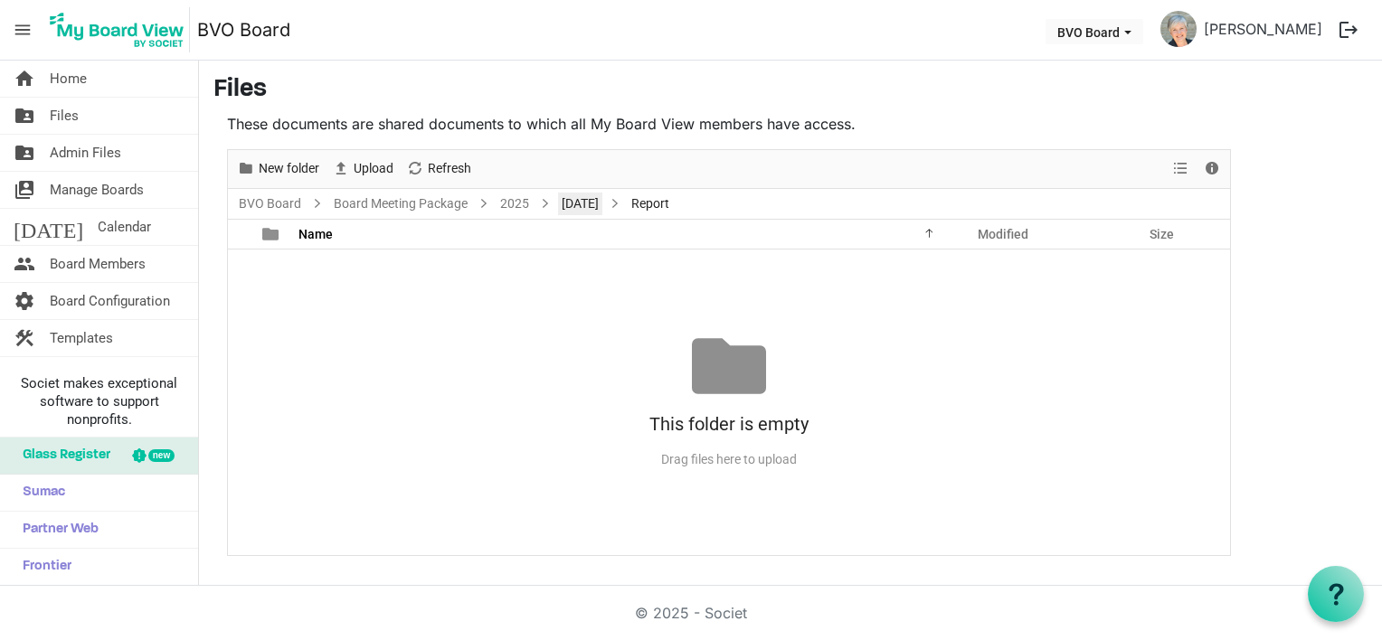
click at [602, 203] on link "September 25, 2025" at bounding box center [580, 204] width 44 height 23
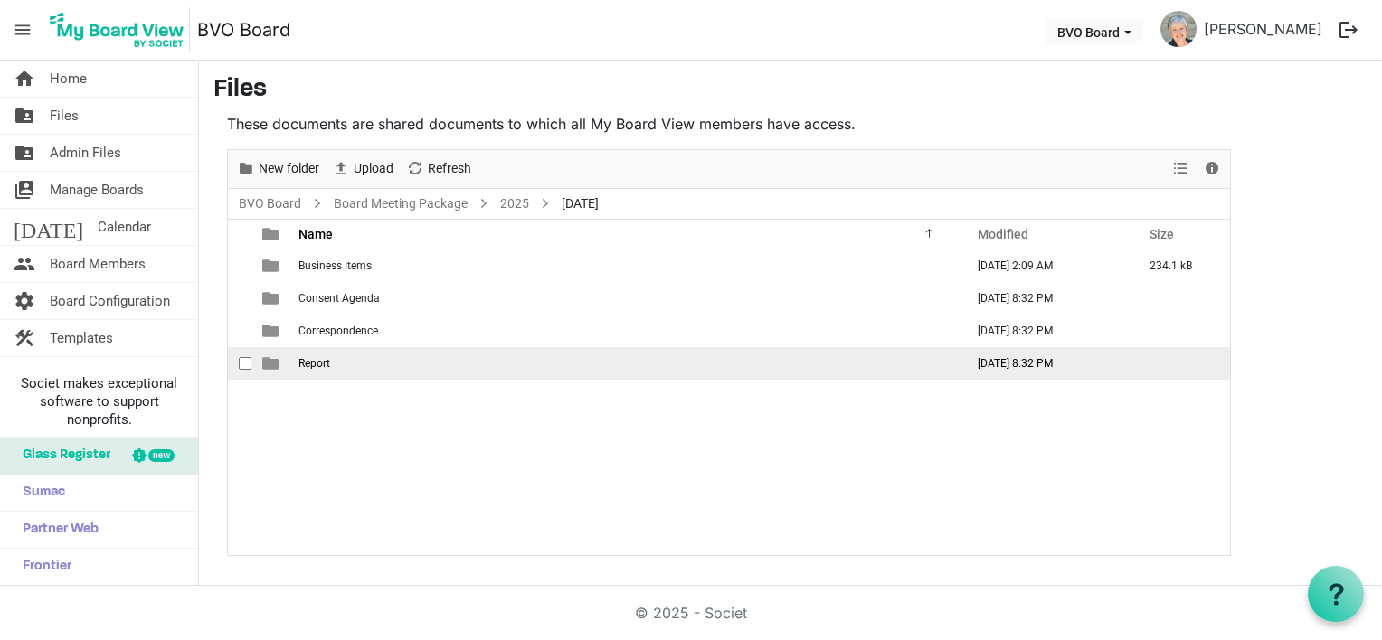
click at [310, 363] on span "Report" at bounding box center [314, 363] width 32 height 13
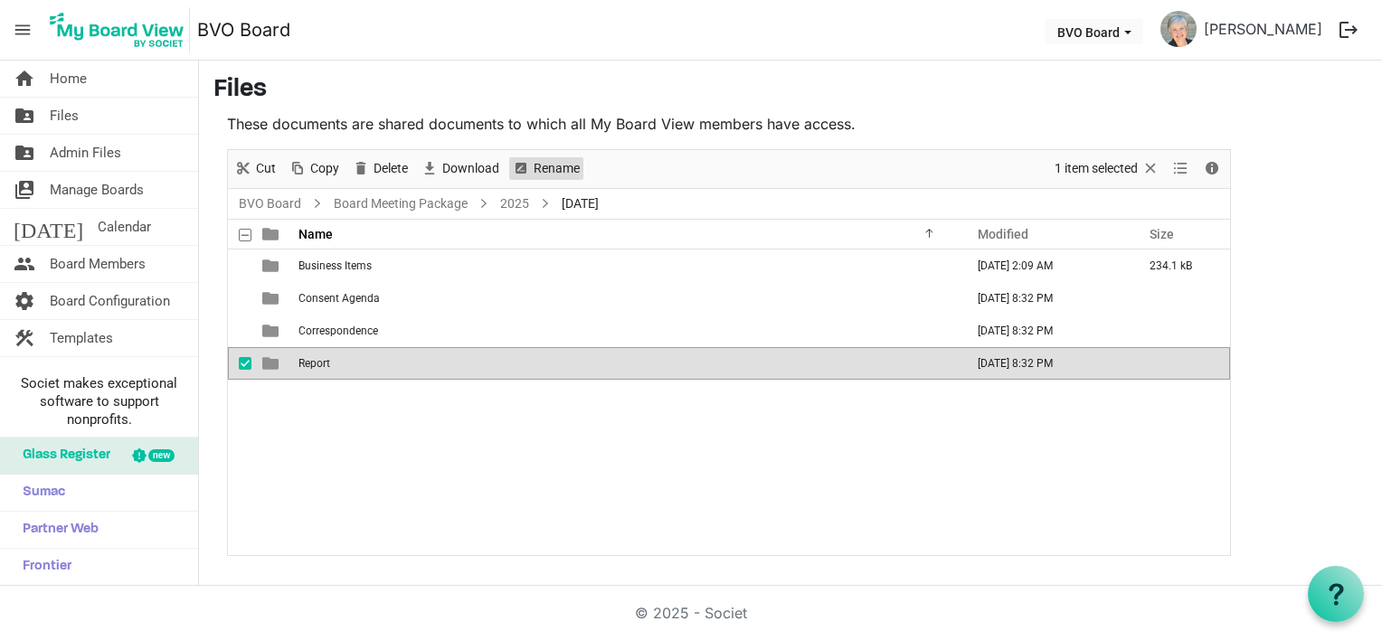
click at [535, 170] on span "Rename" at bounding box center [557, 168] width 50 height 23
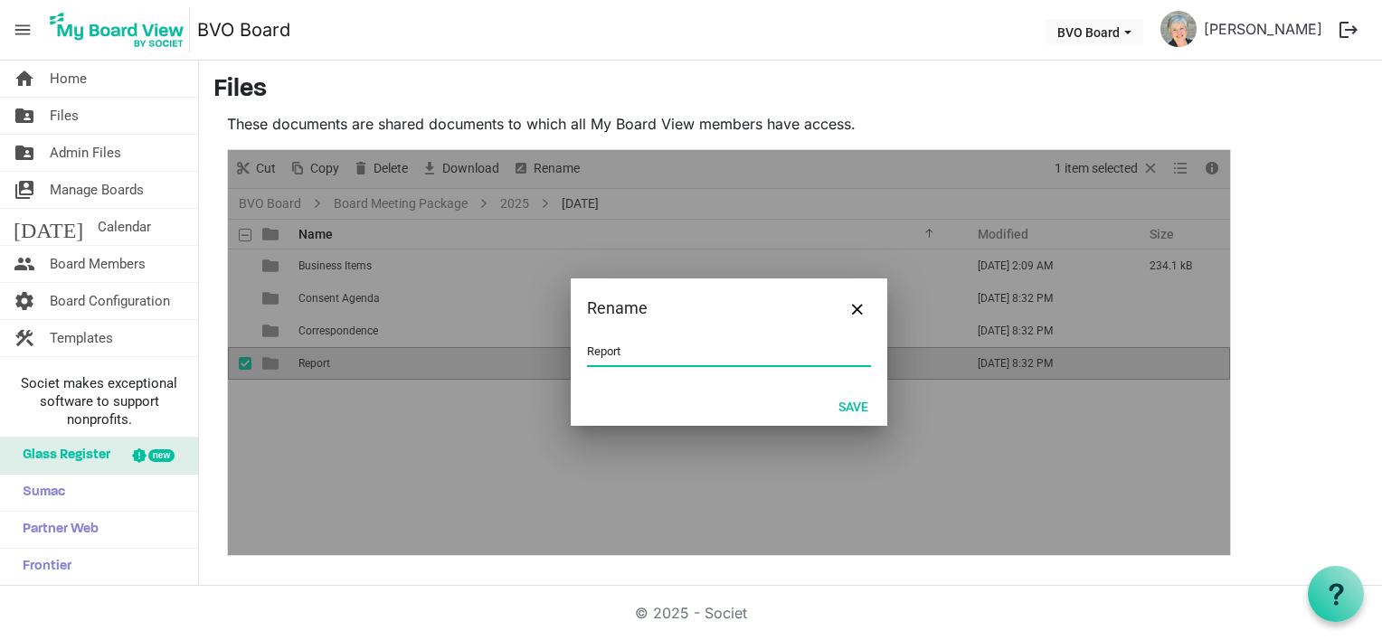
click at [628, 352] on input "Report" at bounding box center [729, 351] width 284 height 27
type input "Reports"
click at [850, 407] on button "Save" at bounding box center [853, 405] width 53 height 25
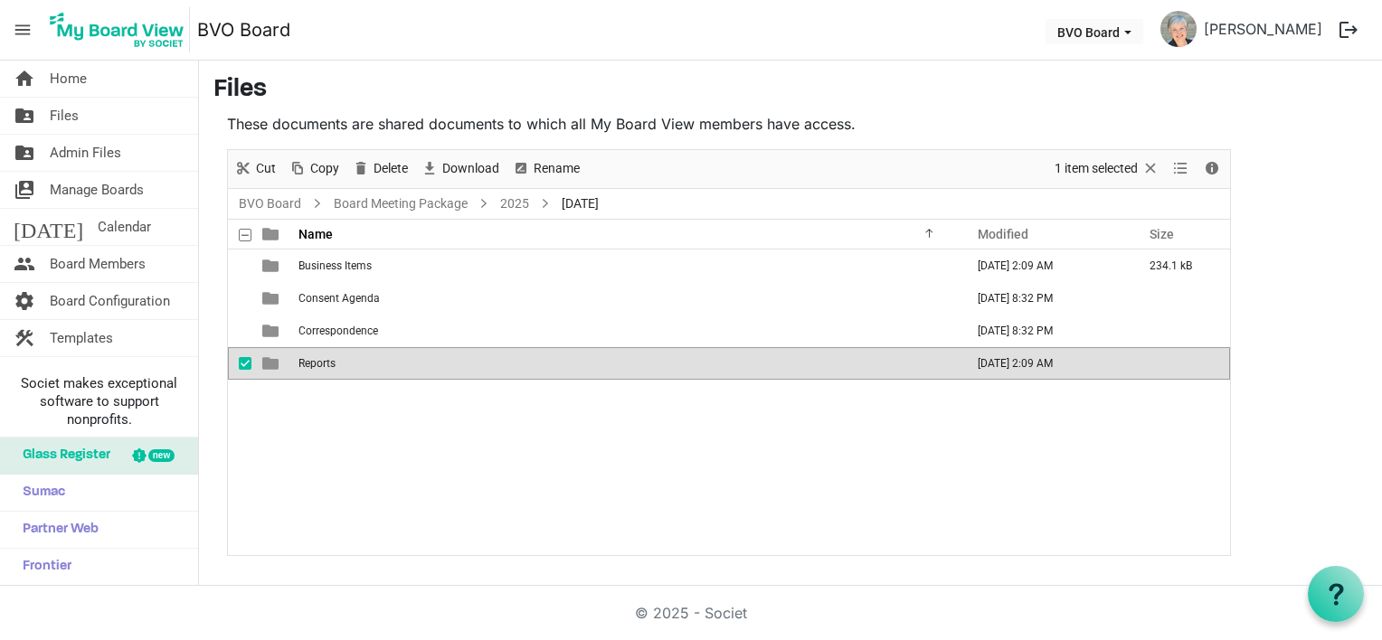
click at [421, 431] on div "Business Items September 12, 2025 2:09 AM 234.1 kB Consent Agenda September 07,…" at bounding box center [729, 403] width 1002 height 306
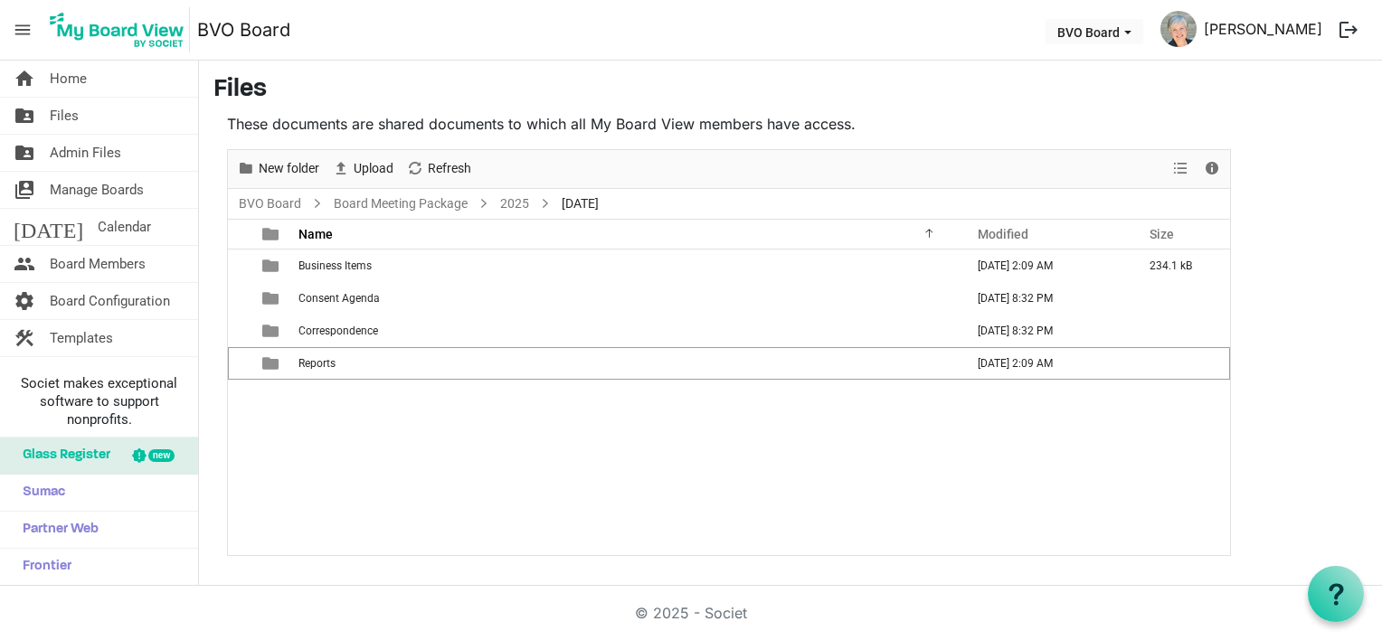
click at [1292, 35] on link "[PERSON_NAME]" at bounding box center [1263, 29] width 133 height 36
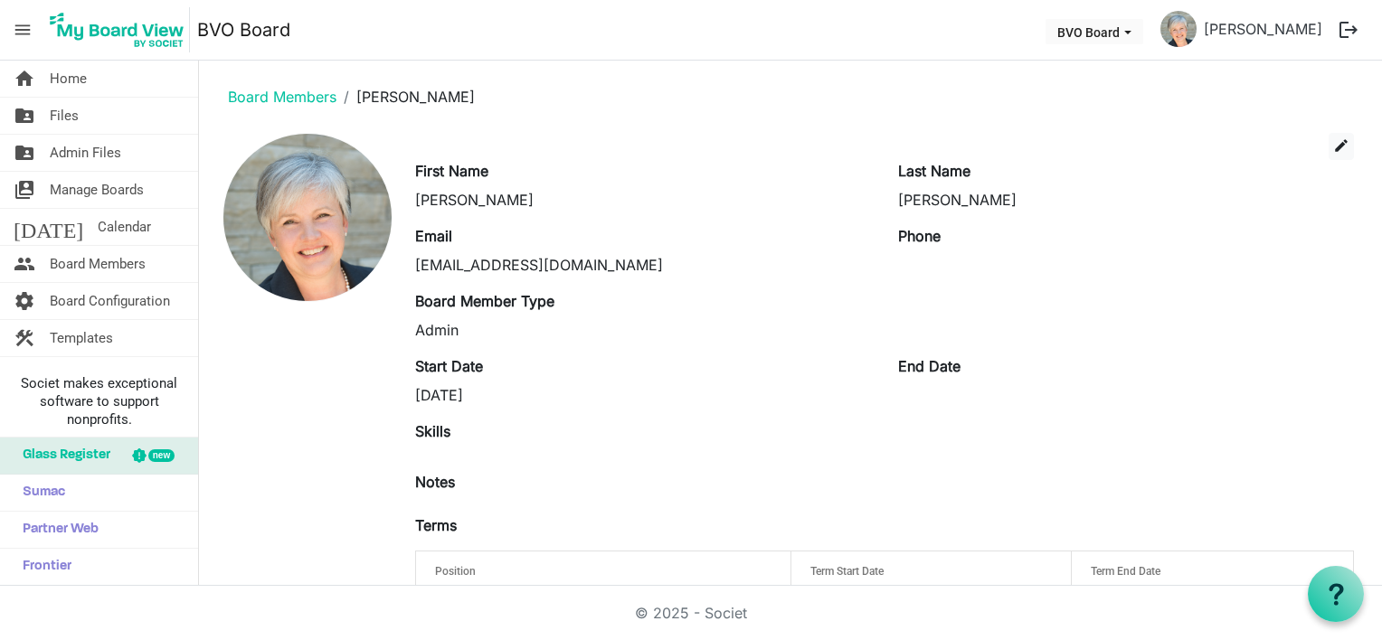
click at [1350, 22] on button "logout" at bounding box center [1349, 30] width 38 height 38
